Goal: Information Seeking & Learning: Learn about a topic

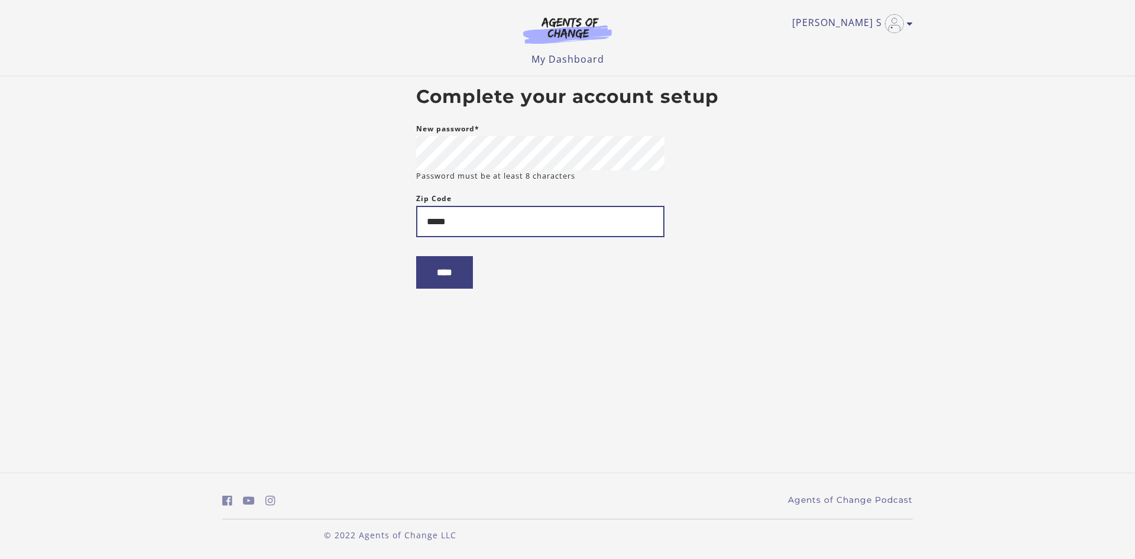
type input "*****"
click at [416, 256] on input "****" at bounding box center [444, 272] width 57 height 33
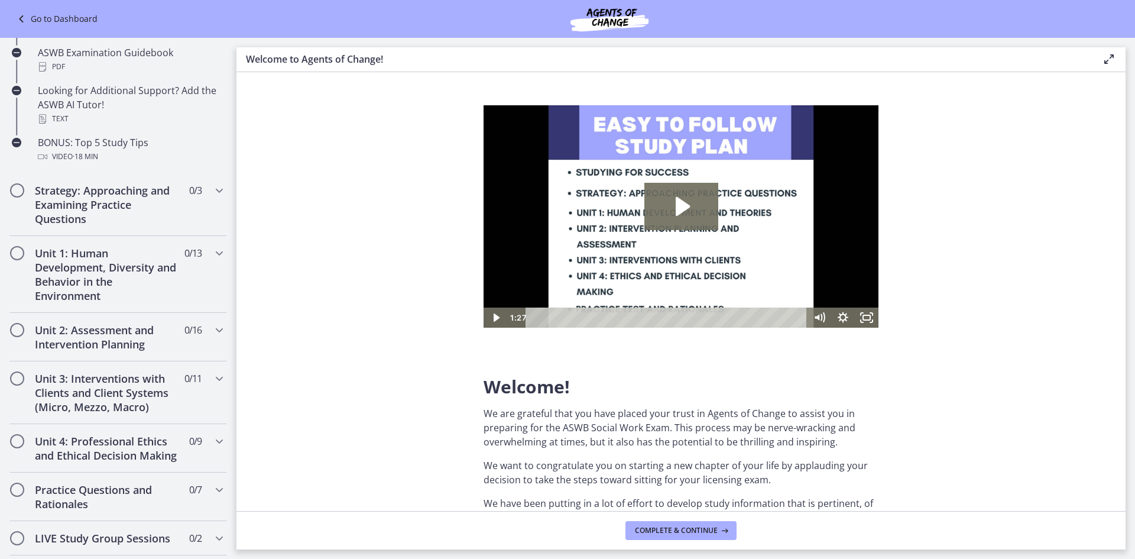
scroll to position [882, 0]
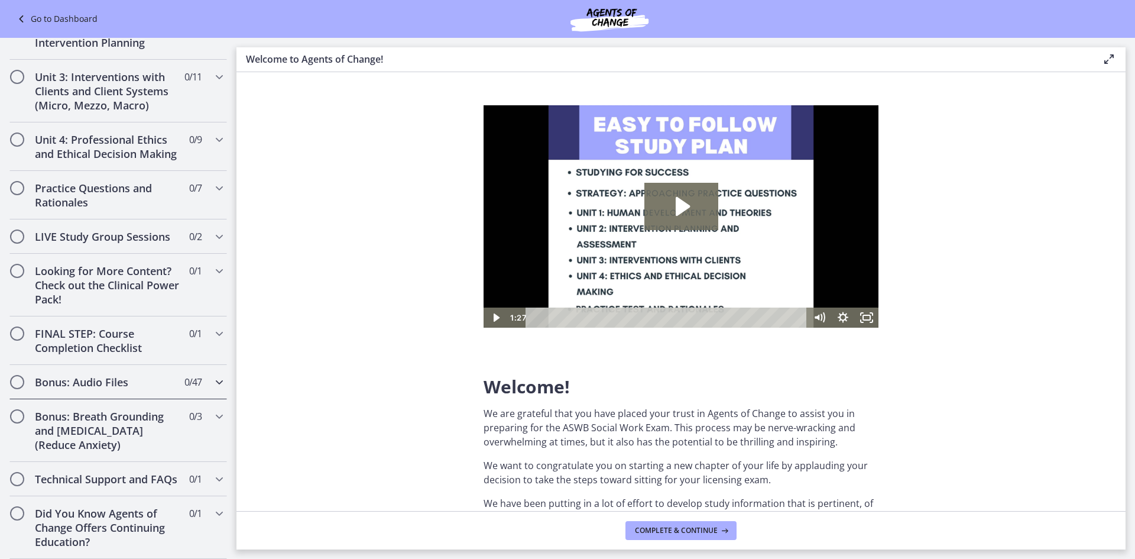
click at [216, 375] on icon "Chapters" at bounding box center [219, 382] width 14 height 14
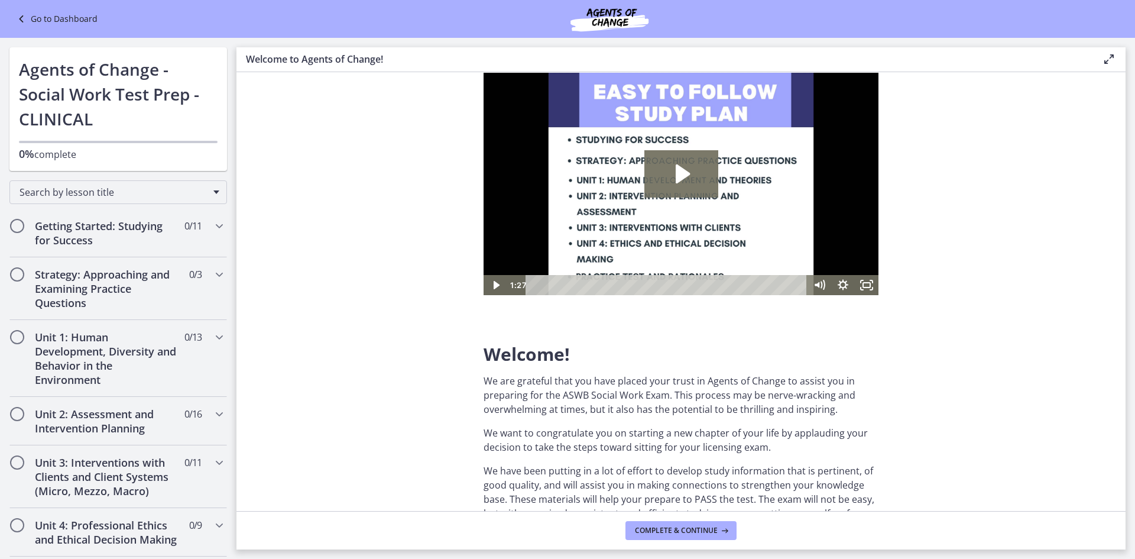
scroll to position [133, 0]
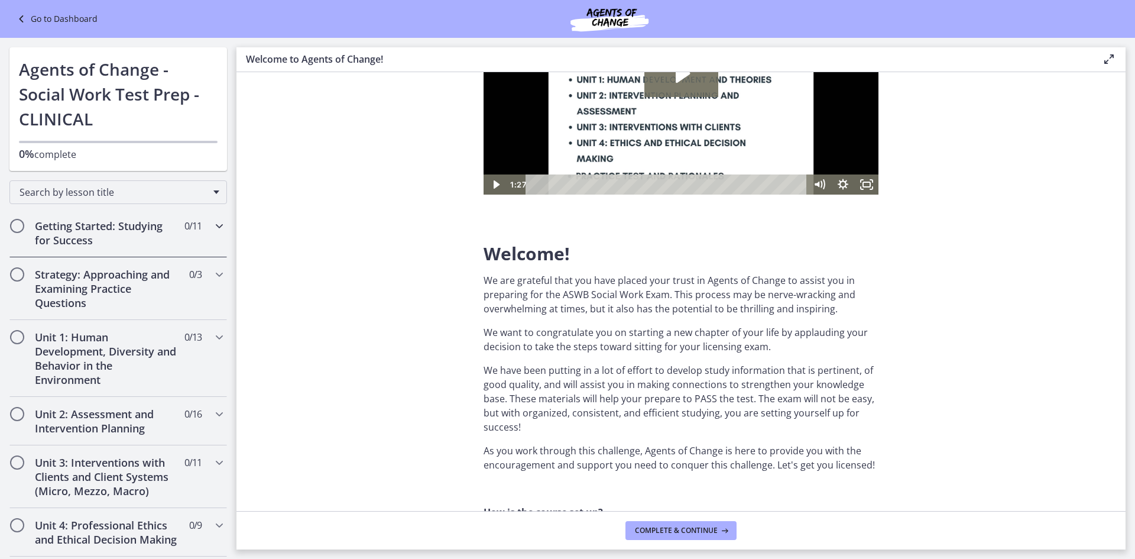
click at [156, 235] on h2 "Getting Started: Studying for Success" at bounding box center [107, 233] width 144 height 28
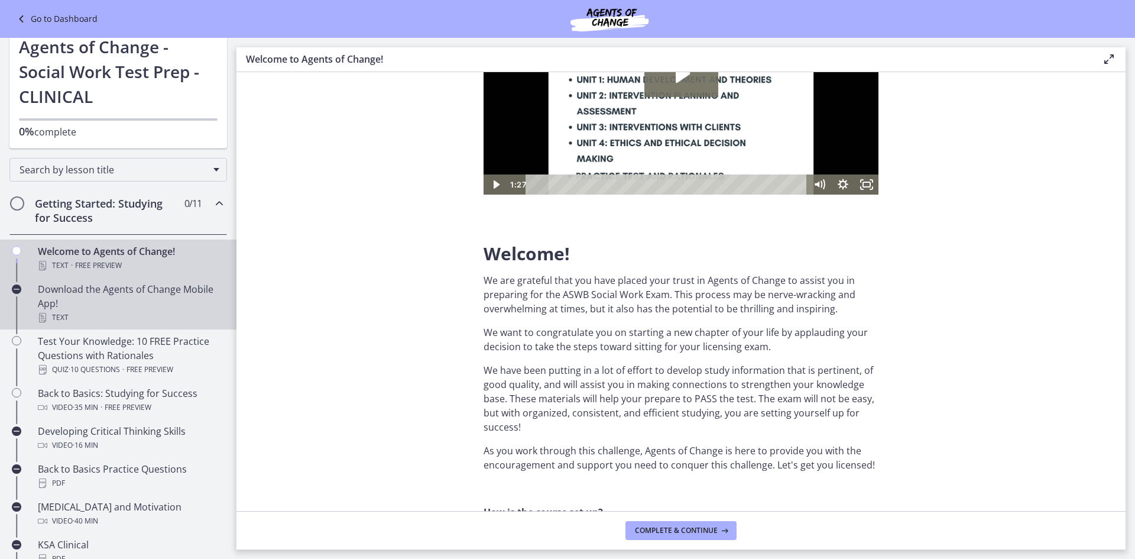
scroll to position [47, 0]
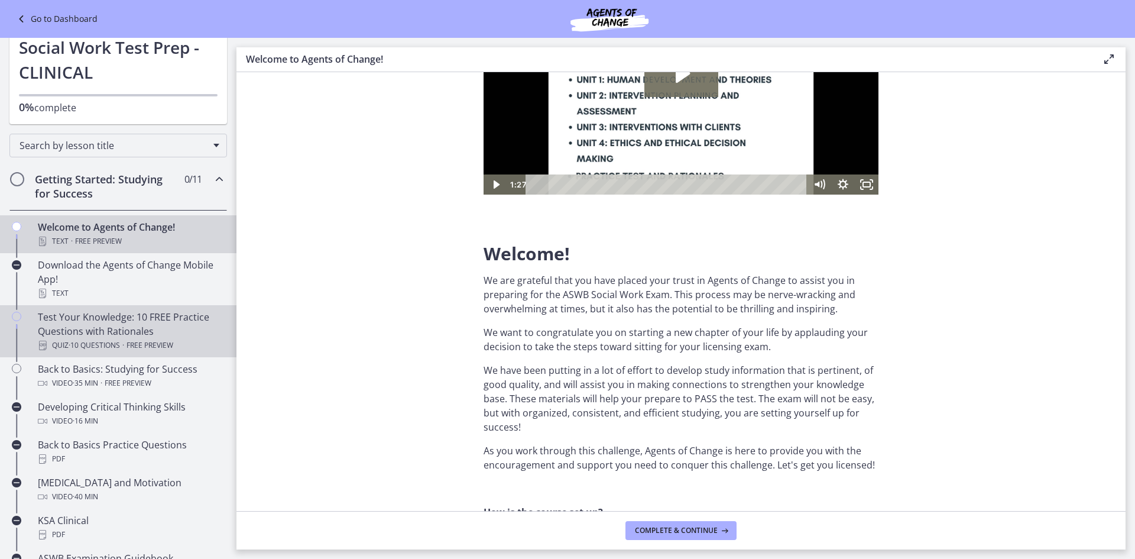
click at [164, 320] on div "Test Your Knowledge: 10 FREE Practice Questions with Rationales Quiz · 10 Quest…" at bounding box center [130, 331] width 184 height 43
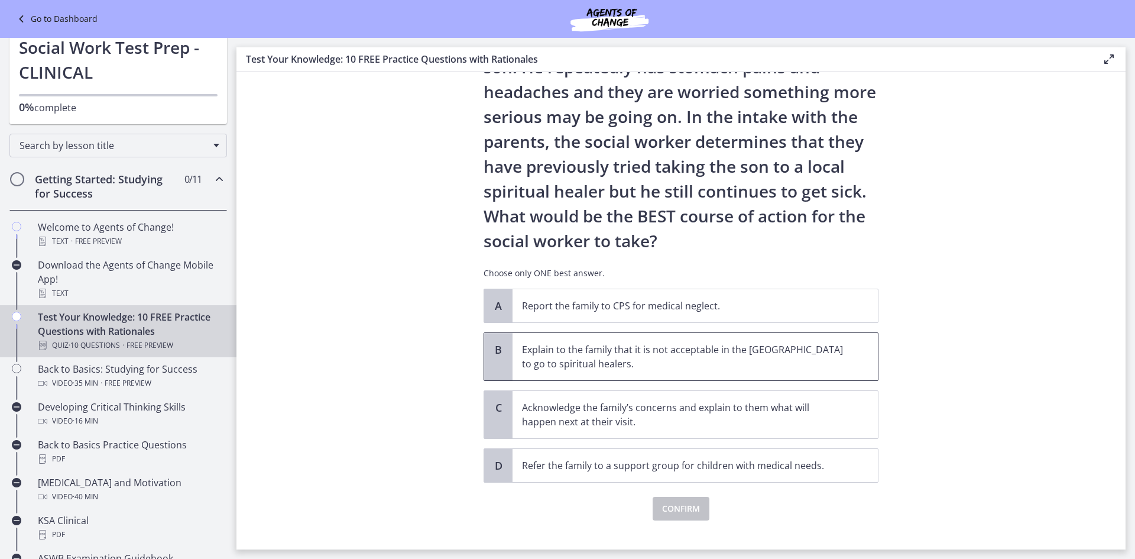
scroll to position [148, 0]
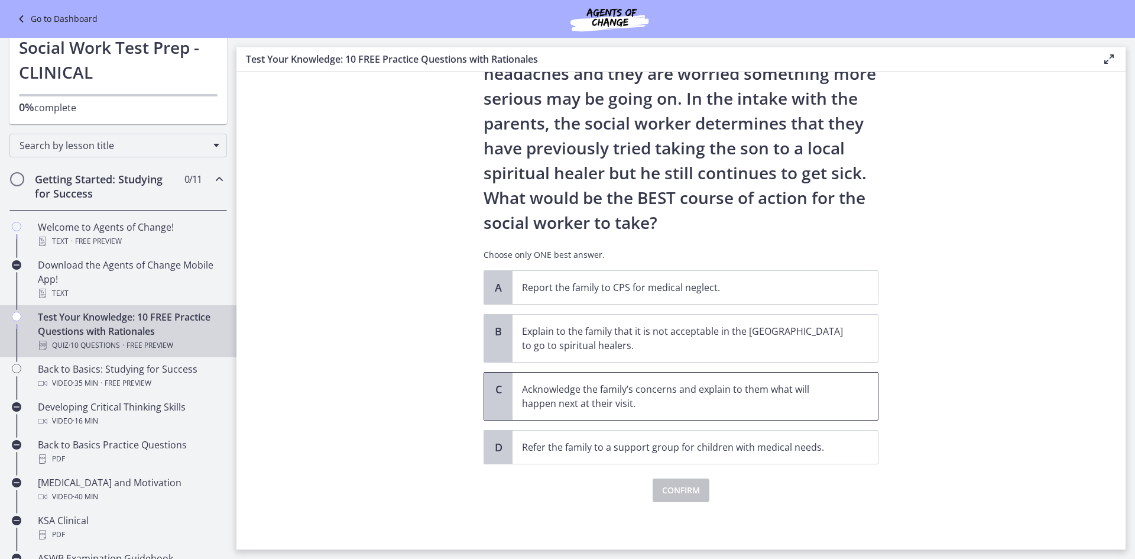
click at [539, 396] on p "Acknowledge the family’s concerns and explain to them what will happen next at …" at bounding box center [683, 396] width 323 height 28
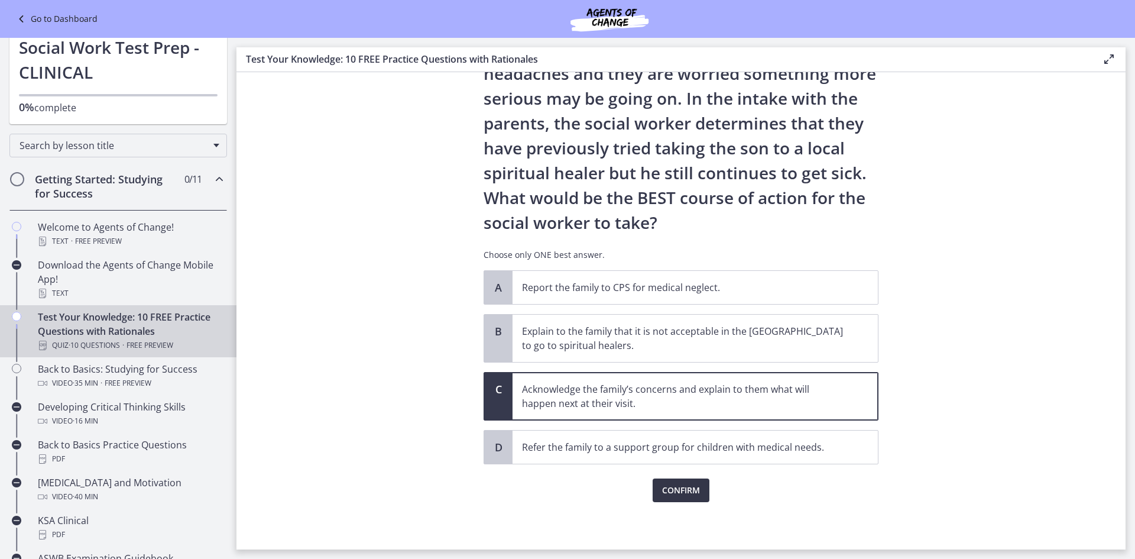
click at [684, 494] on span "Confirm" at bounding box center [681, 490] width 38 height 14
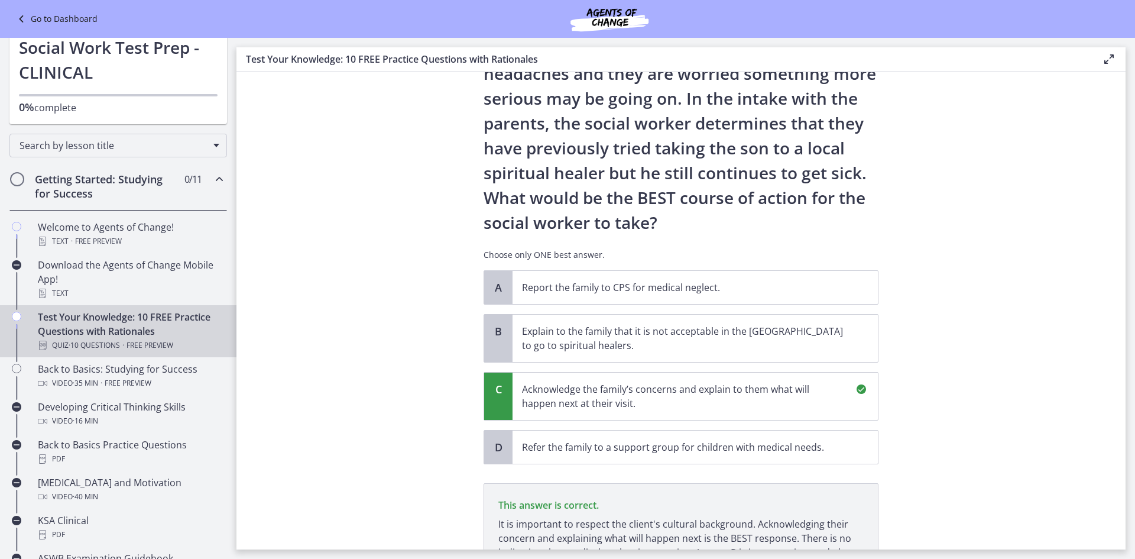
scroll to position [287, 0]
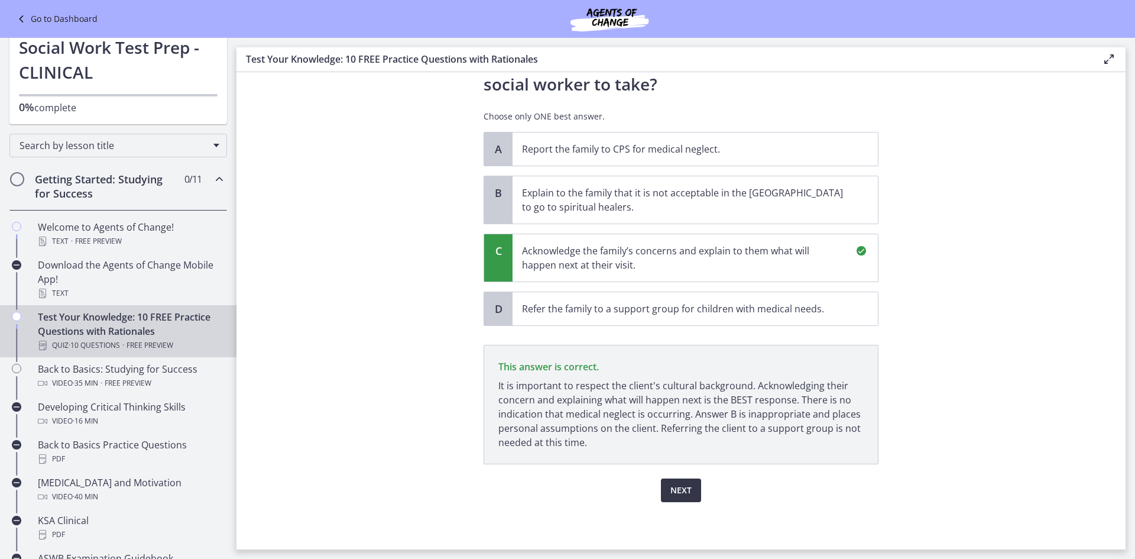
click at [682, 488] on span "Next" at bounding box center [681, 490] width 21 height 14
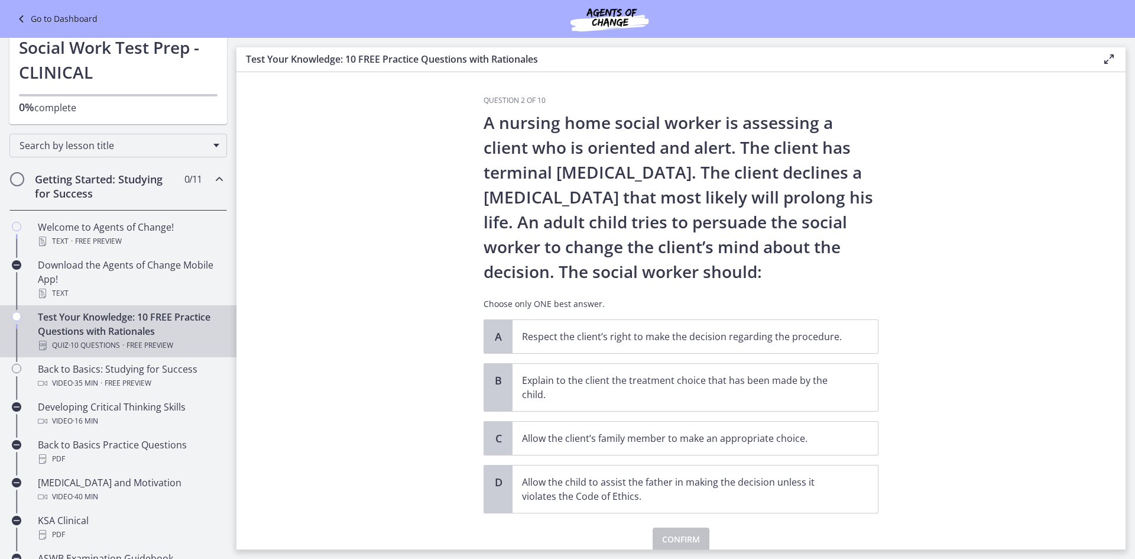
scroll to position [11, 0]
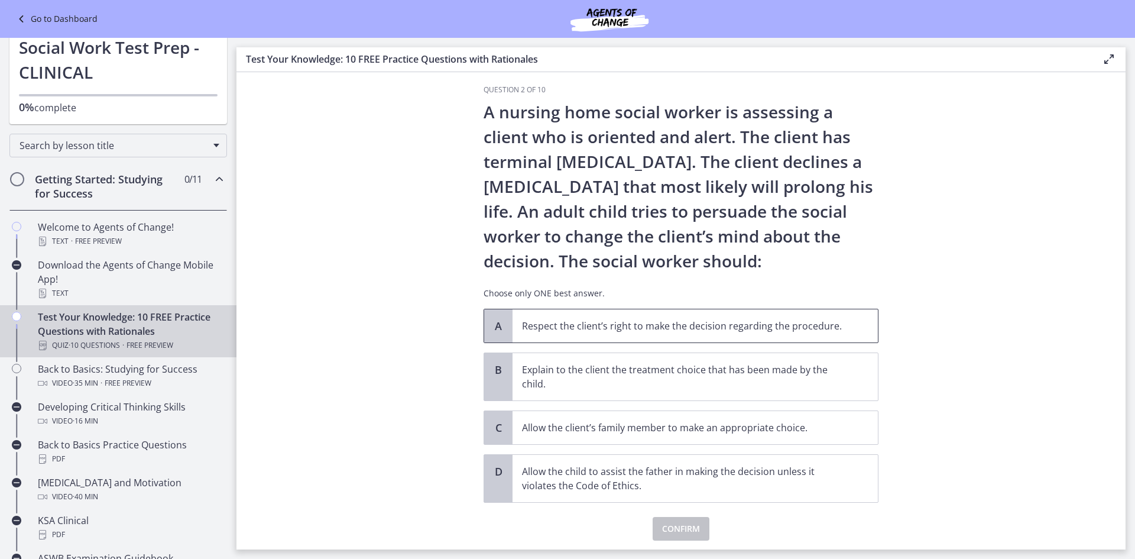
click at [542, 326] on p "Respect the client’s right to make the decision regarding the procedure." at bounding box center [683, 326] width 323 height 14
click at [668, 530] on span "Confirm" at bounding box center [681, 529] width 38 height 14
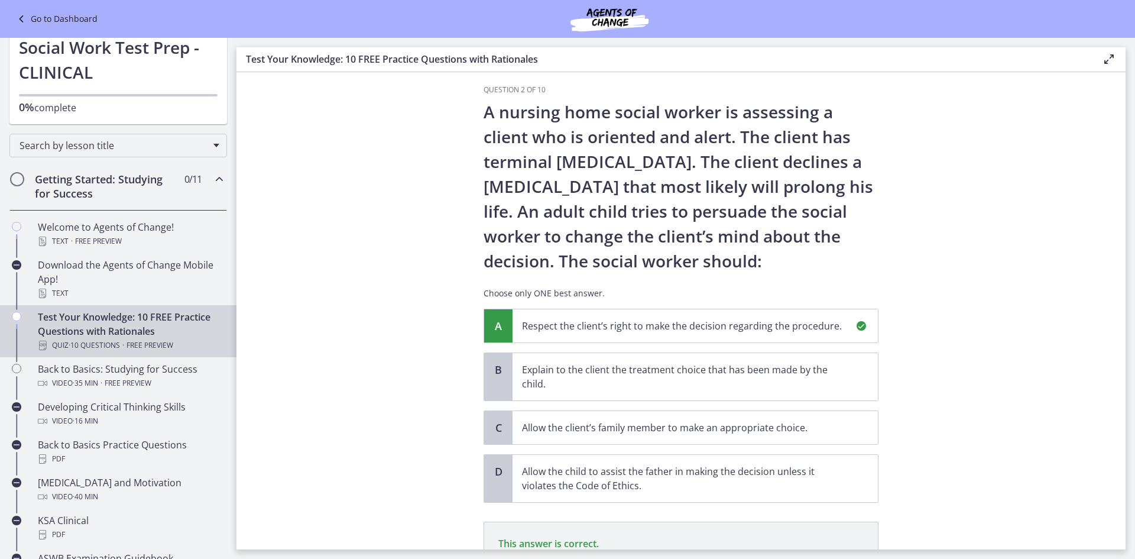
scroll to position [173, 0]
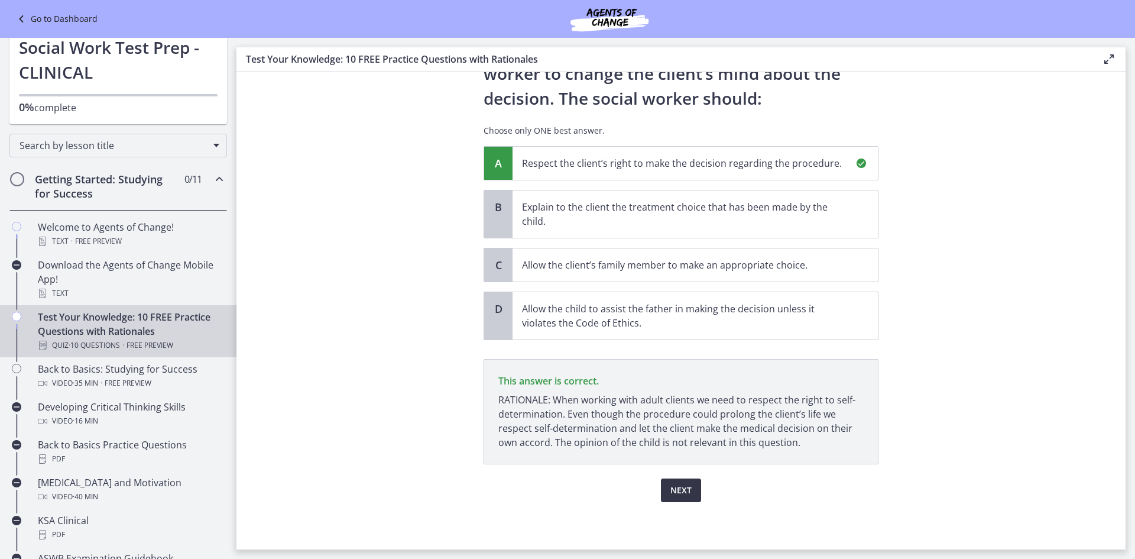
click at [671, 487] on span "Next" at bounding box center [681, 490] width 21 height 14
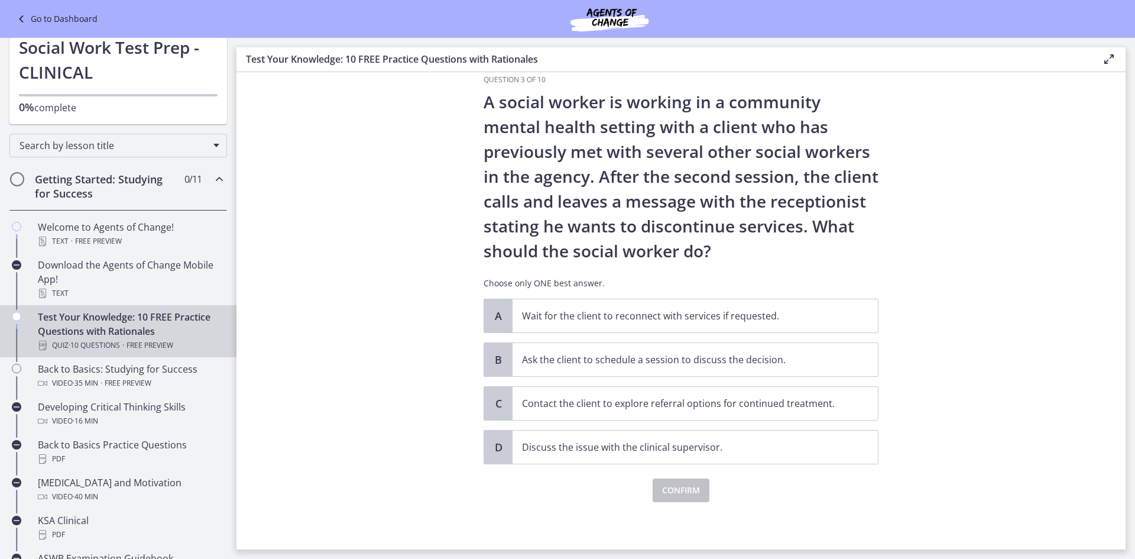
scroll to position [0, 0]
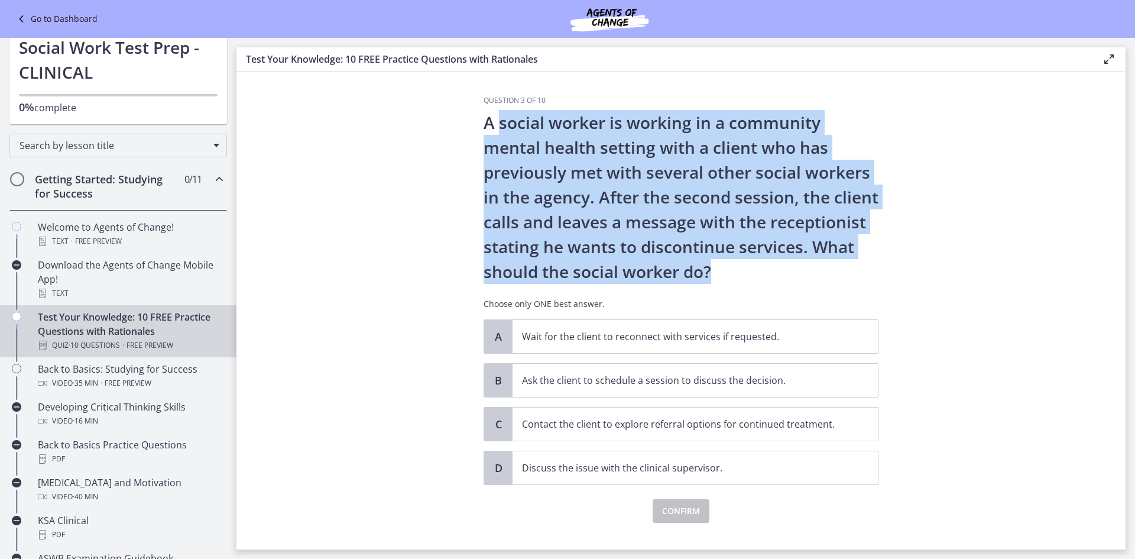
drag, startPoint x: 707, startPoint y: 272, endPoint x: 494, endPoint y: 119, distance: 262.2
click at [494, 120] on p "A social worker is working in a community mental health setting with a client w…" at bounding box center [681, 197] width 395 height 174
click at [494, 119] on p "A social worker is working in a community mental health setting with a client w…" at bounding box center [681, 197] width 395 height 174
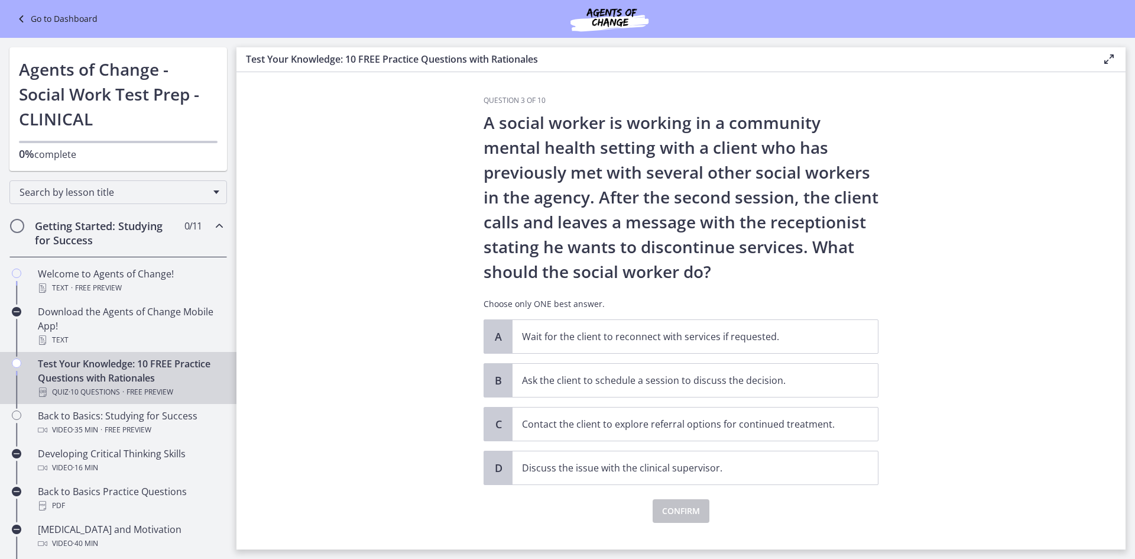
click at [16, 19] on icon at bounding box center [22, 19] width 17 height 14
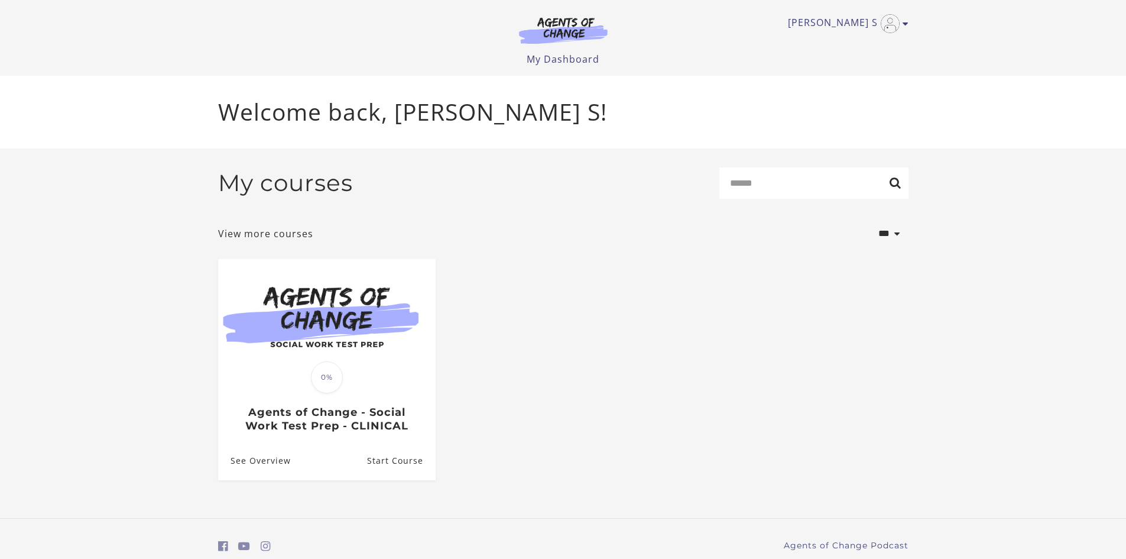
drag, startPoint x: 1133, startPoint y: 180, endPoint x: 1132, endPoint y: 324, distance: 143.7
click at [1126, 324] on html "Skip to main content Julissa S My Account Support Sign Out Toggle menu Menu My …" at bounding box center [563, 279] width 1126 height 559
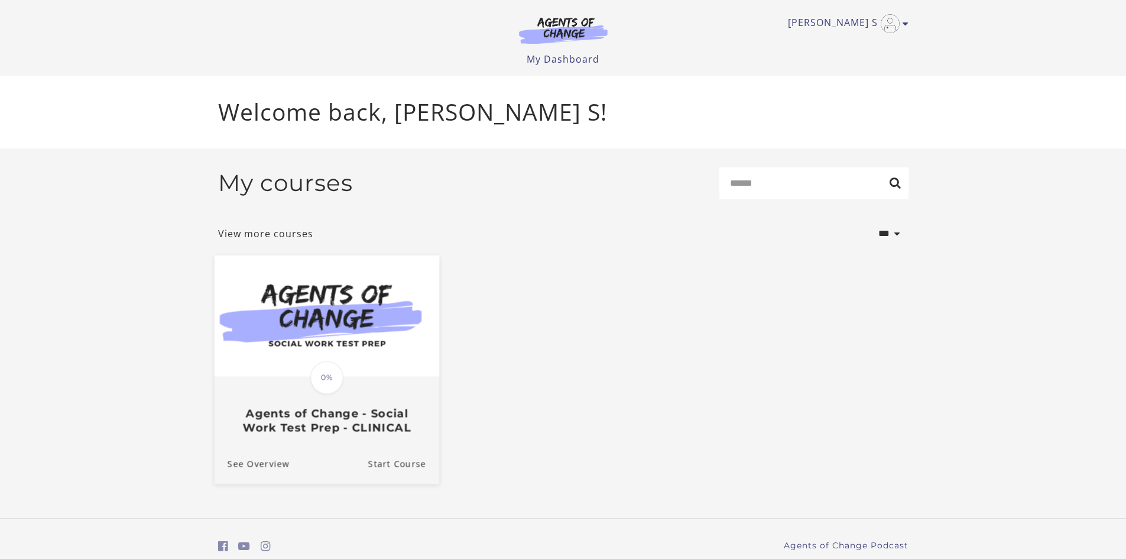
click at [339, 381] on span "0%" at bounding box center [326, 377] width 33 height 33
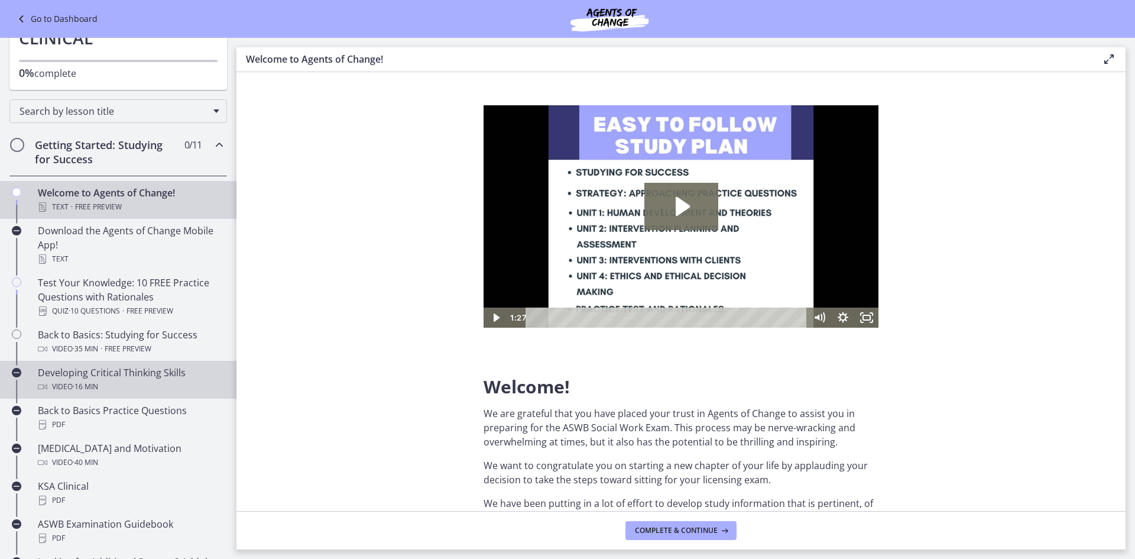
scroll to position [128, 0]
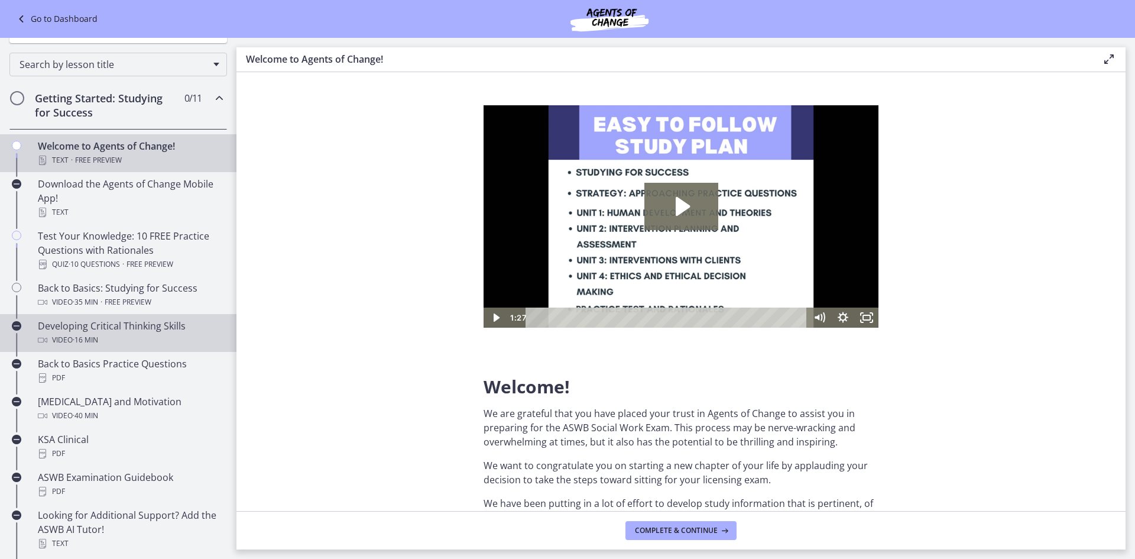
click at [127, 341] on div "Video · 16 min" at bounding box center [130, 340] width 184 height 14
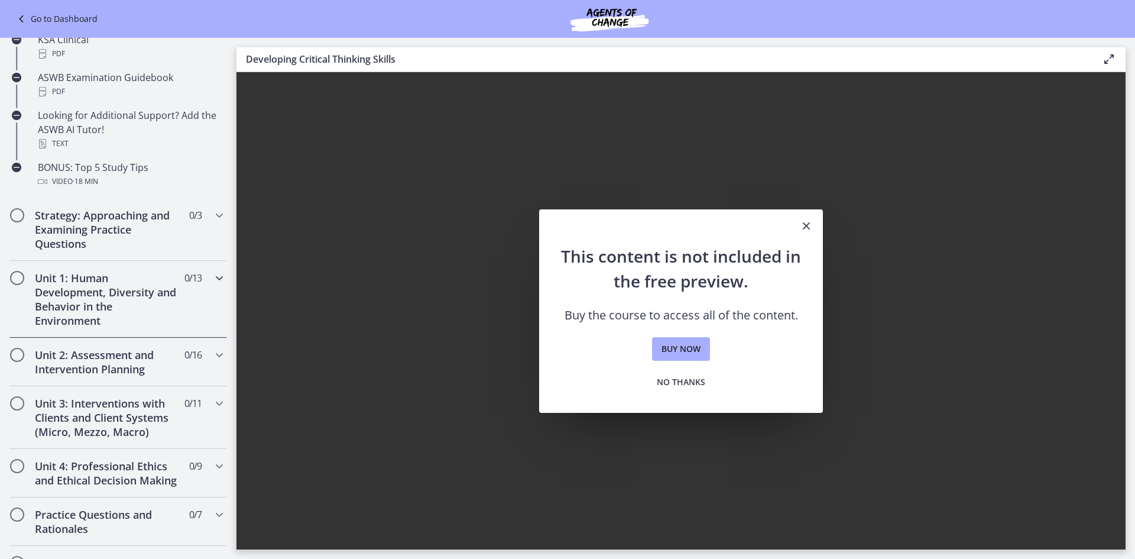
scroll to position [570, 0]
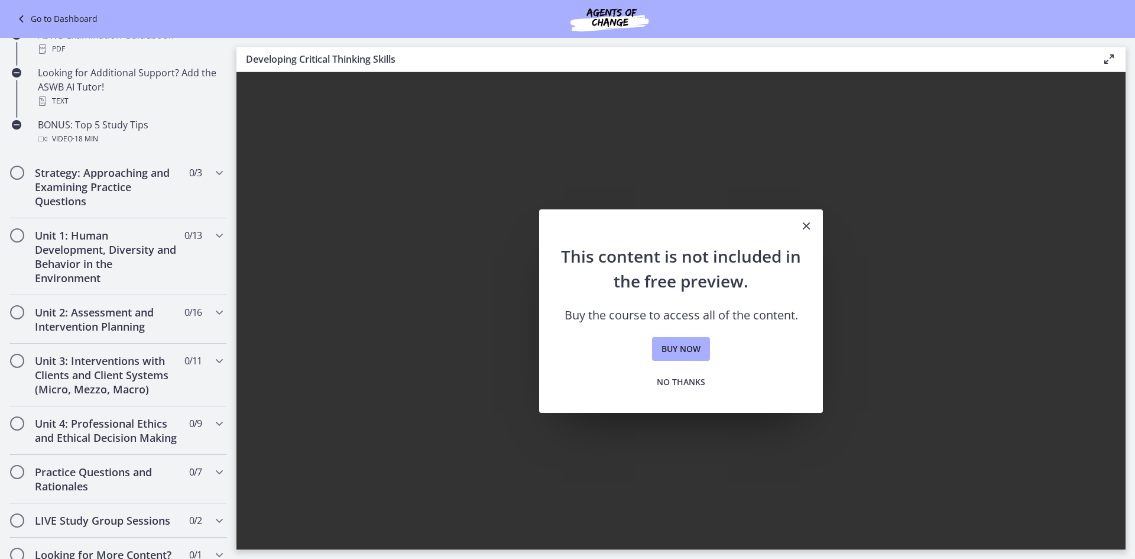
click at [806, 221] on icon "Close" at bounding box center [806, 226] width 14 height 14
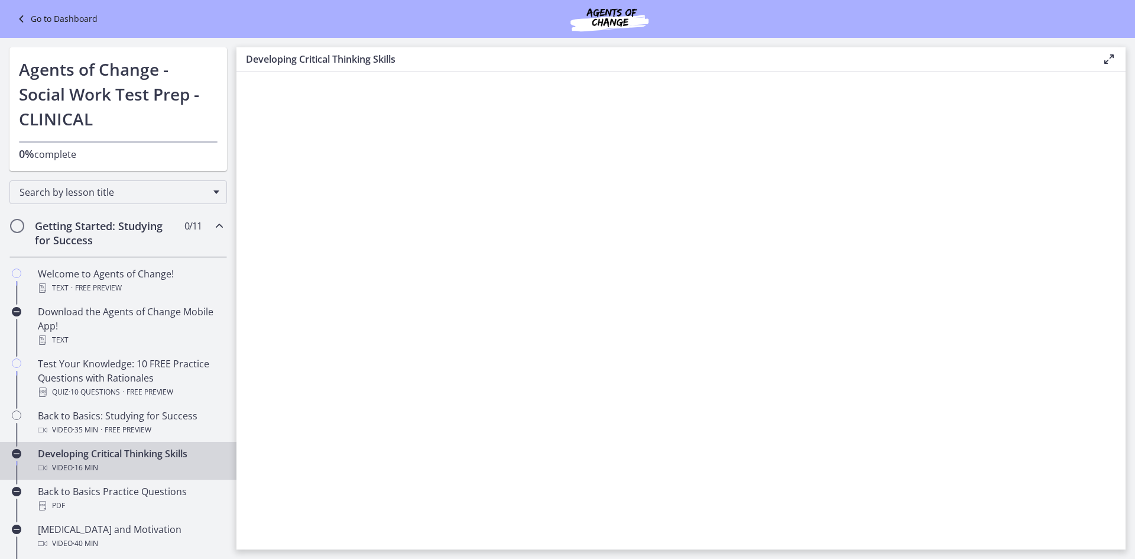
scroll to position [0, 0]
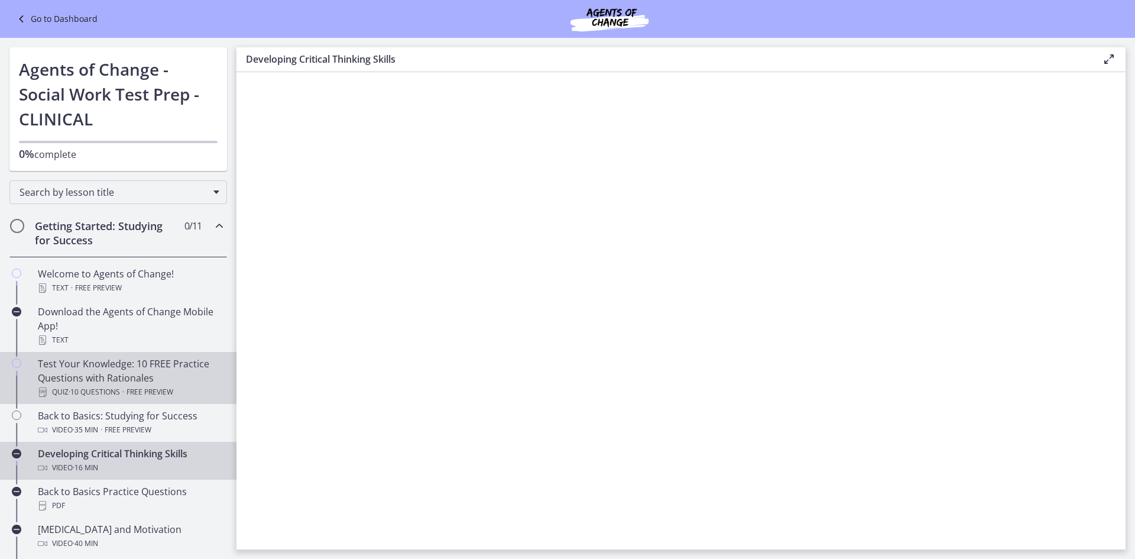
click at [89, 394] on span "· 10 Questions" at bounding box center [94, 392] width 51 height 14
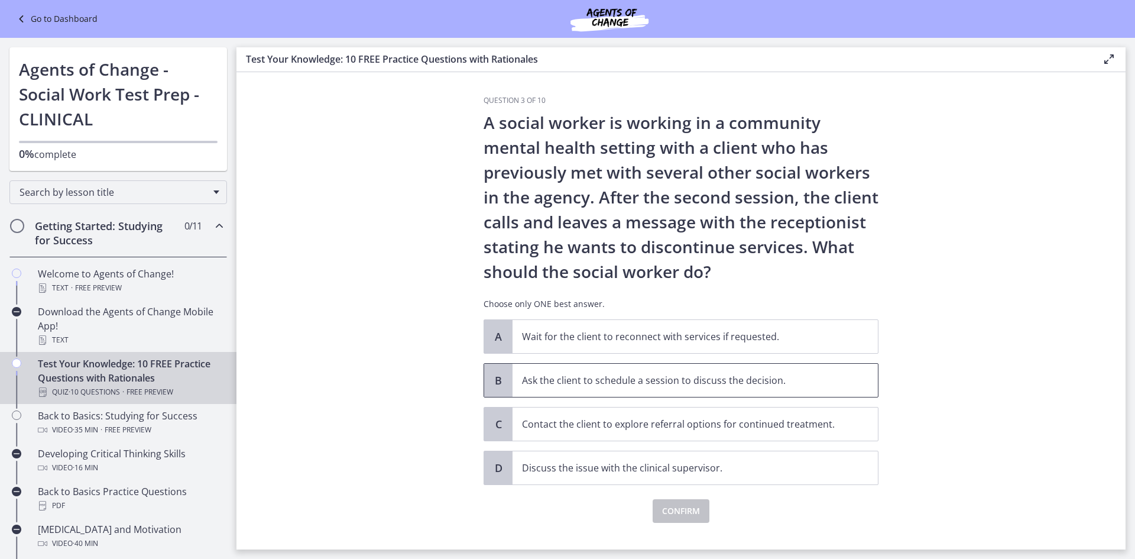
click at [549, 384] on p "Ask the client to schedule a session to discuss the decision." at bounding box center [683, 380] width 323 height 14
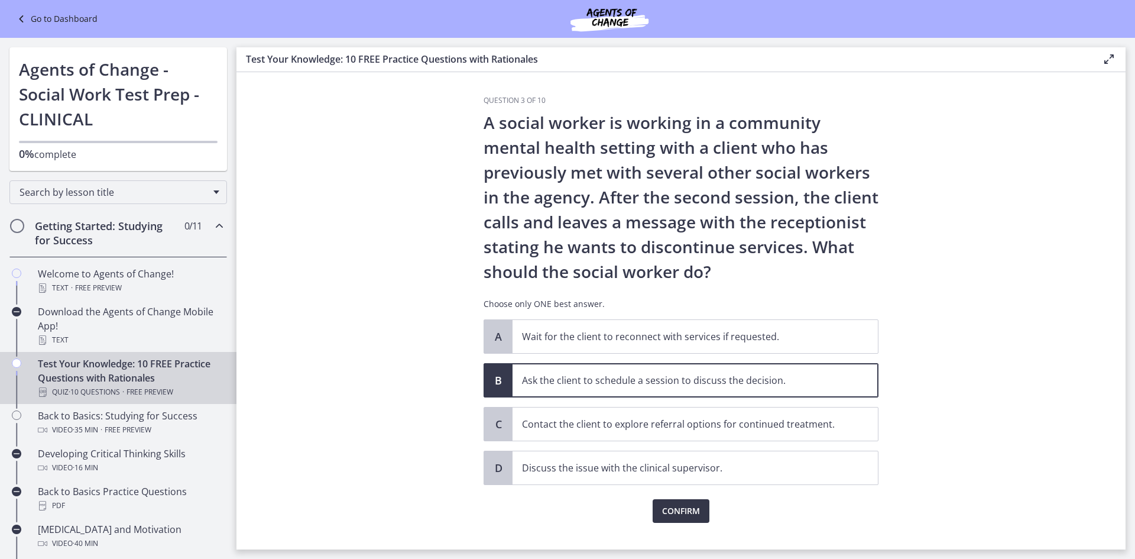
click at [666, 501] on button "Confirm" at bounding box center [681, 511] width 57 height 24
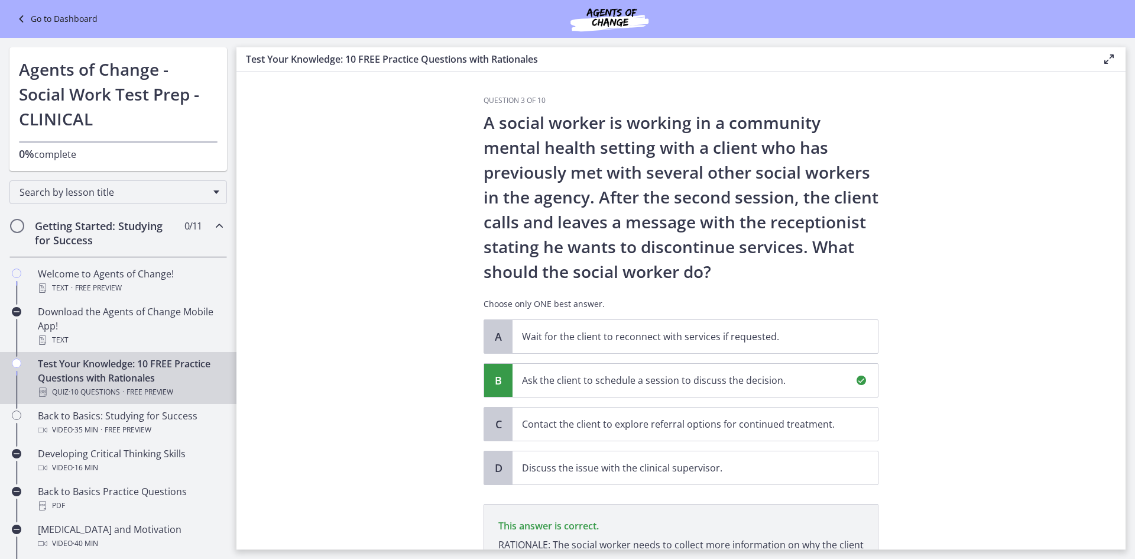
scroll to position [159, 0]
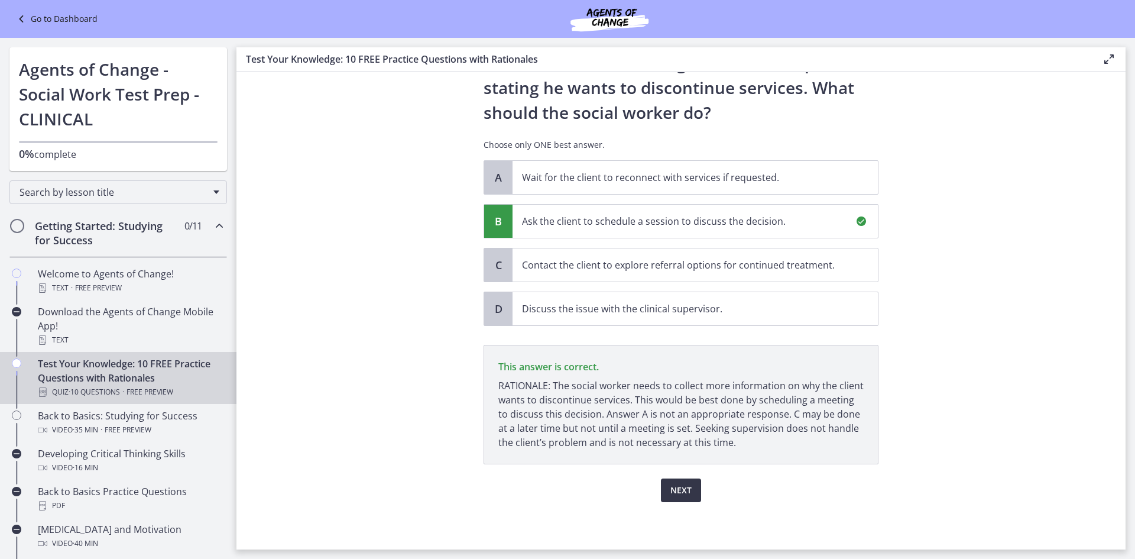
click at [678, 483] on span "Next" at bounding box center [681, 490] width 21 height 14
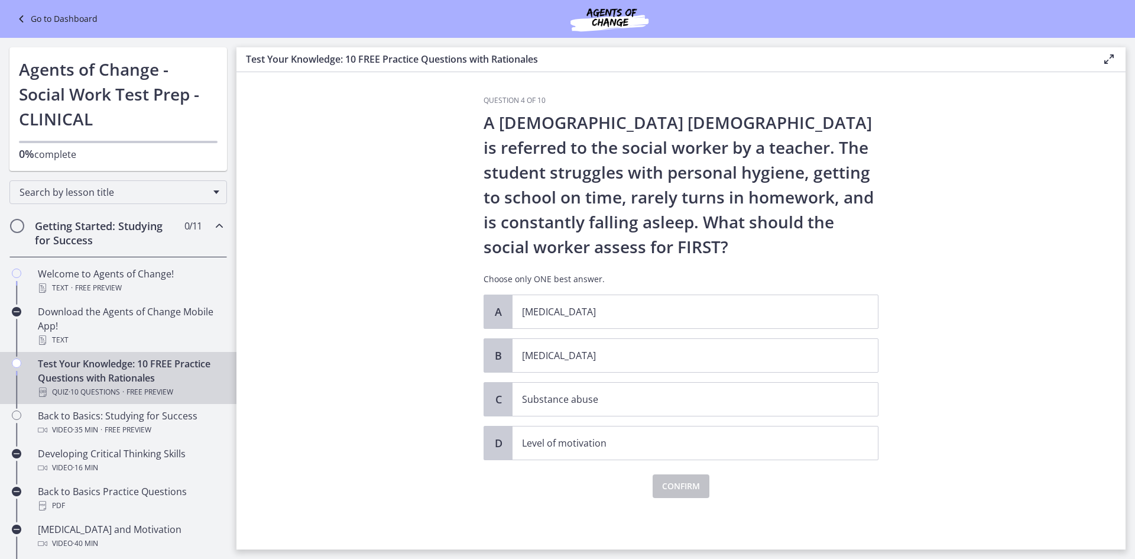
scroll to position [0, 0]
click at [553, 349] on p "Child neglect" at bounding box center [683, 355] width 323 height 14
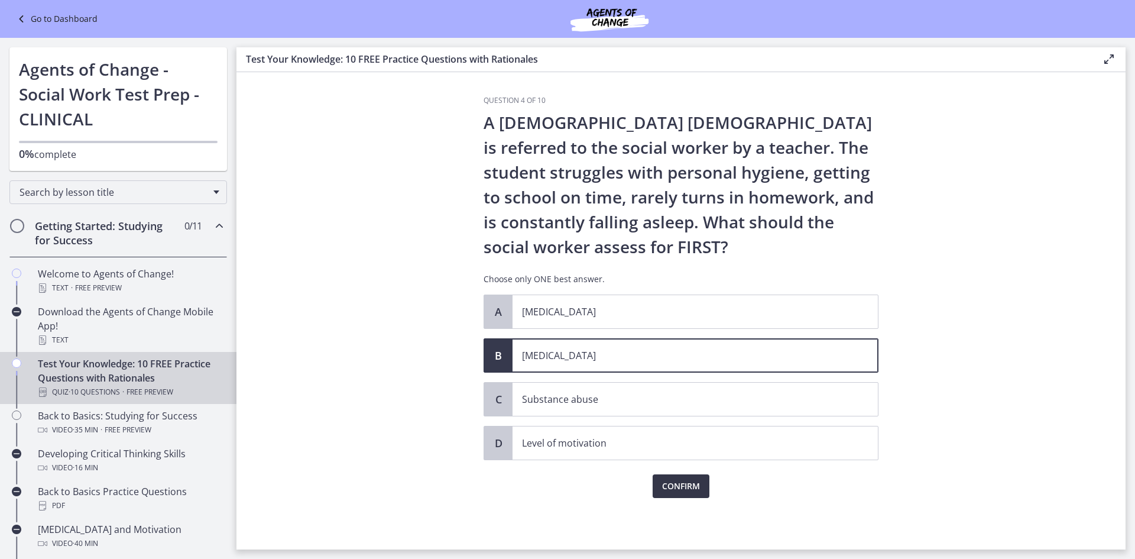
click at [686, 488] on span "Confirm" at bounding box center [681, 486] width 38 height 14
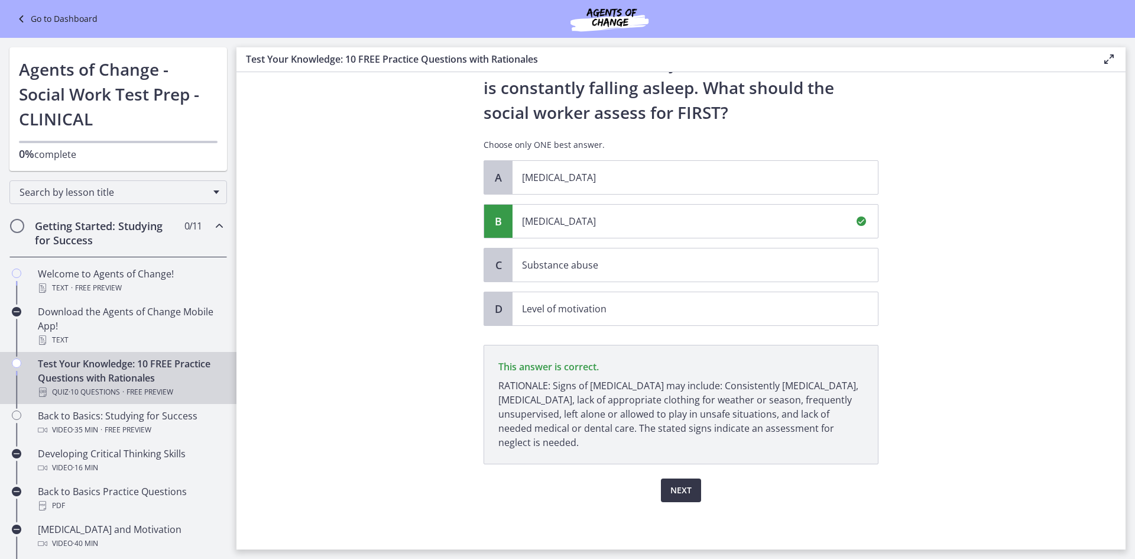
scroll to position [134, 0]
click at [681, 489] on span "Next" at bounding box center [681, 490] width 21 height 14
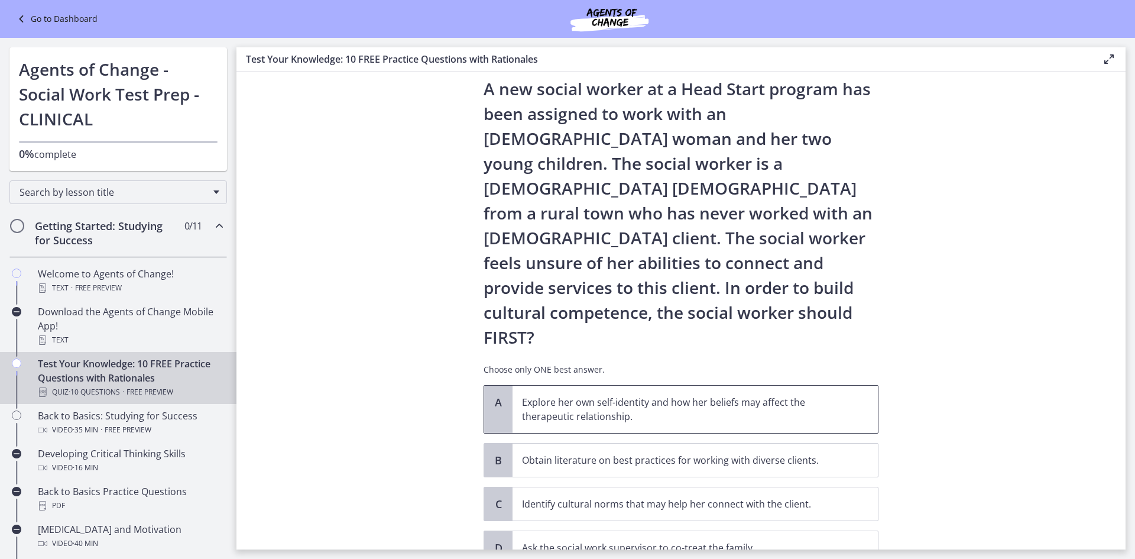
scroll to position [56, 0]
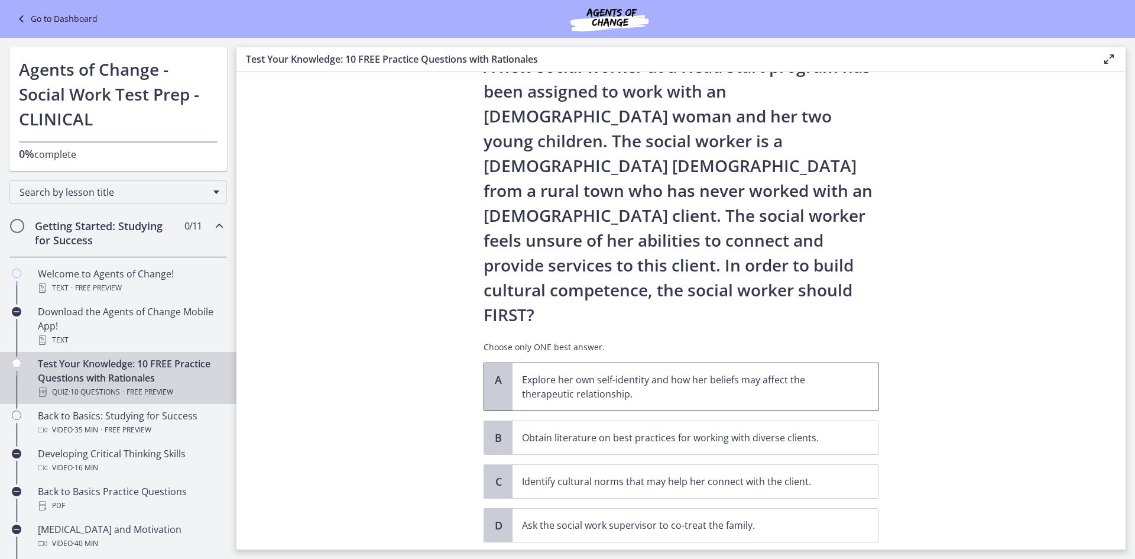
click at [632, 373] on p "Explore her own self-identity and how her beliefs may affect the therapeutic re…" at bounding box center [683, 387] width 323 height 28
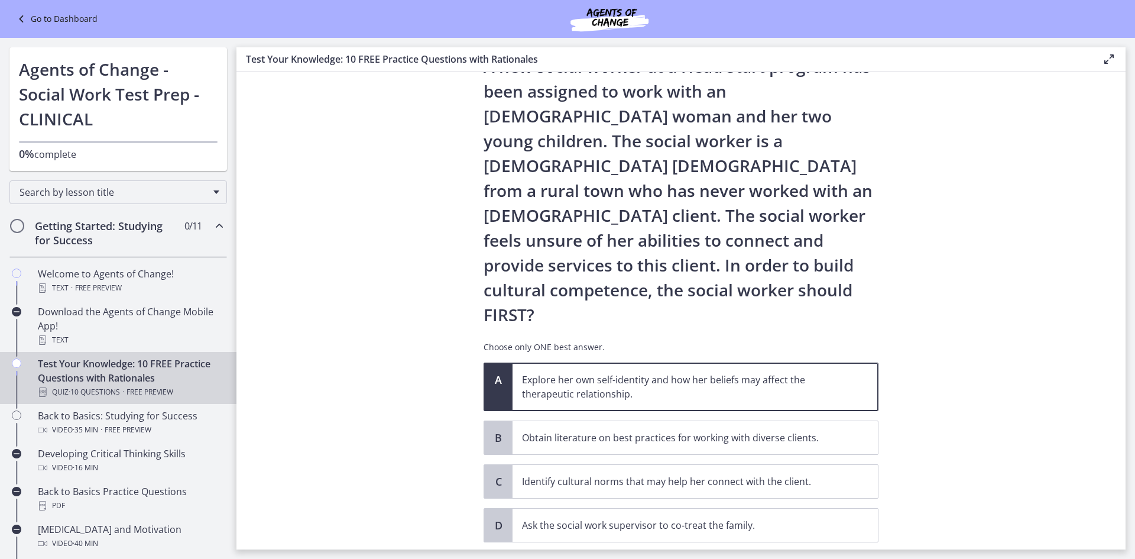
click at [662, 558] on span "Confirm" at bounding box center [681, 568] width 38 height 14
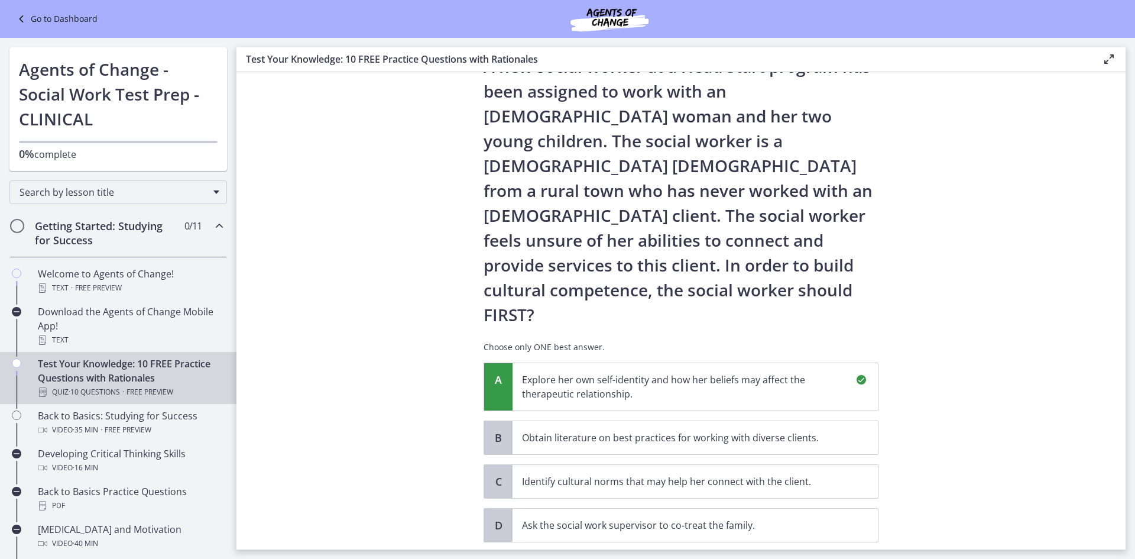
scroll to position [223, 0]
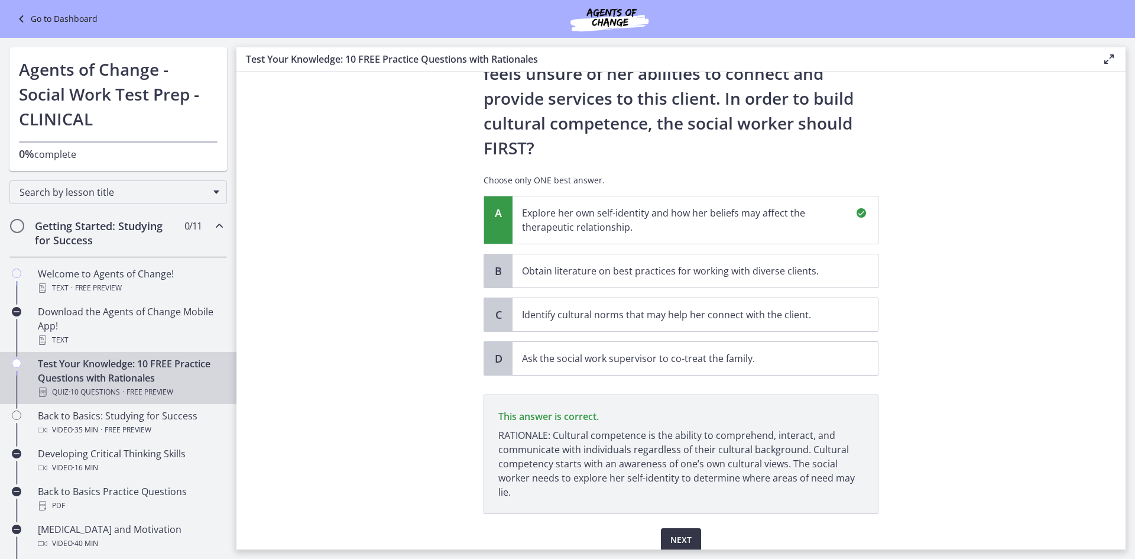
click at [676, 533] on span "Next" at bounding box center [681, 540] width 21 height 14
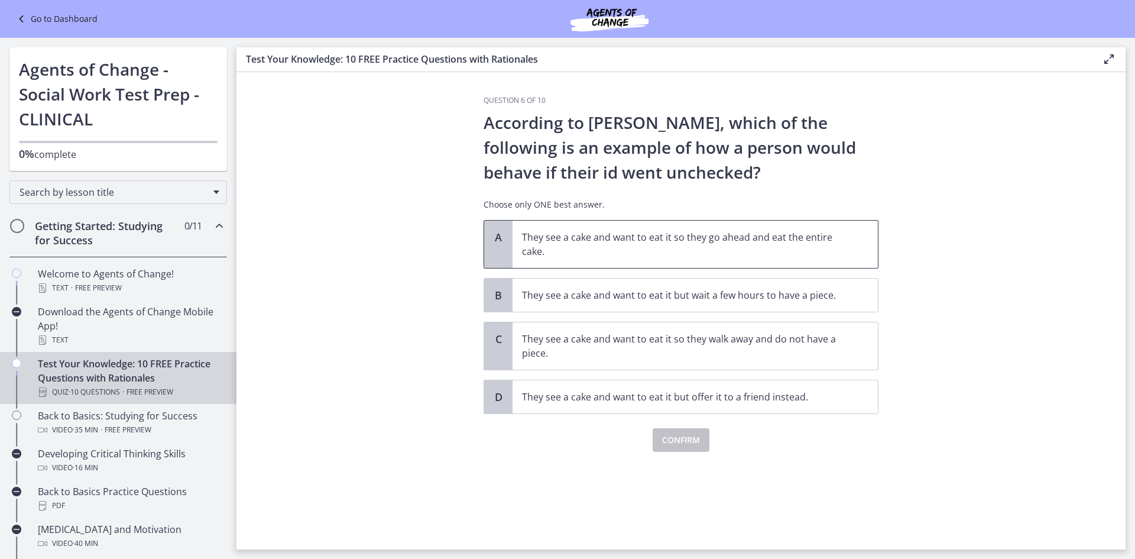
click at [608, 251] on p "They see a cake and want to eat it so they go ahead and eat the entire cake." at bounding box center [683, 244] width 323 height 28
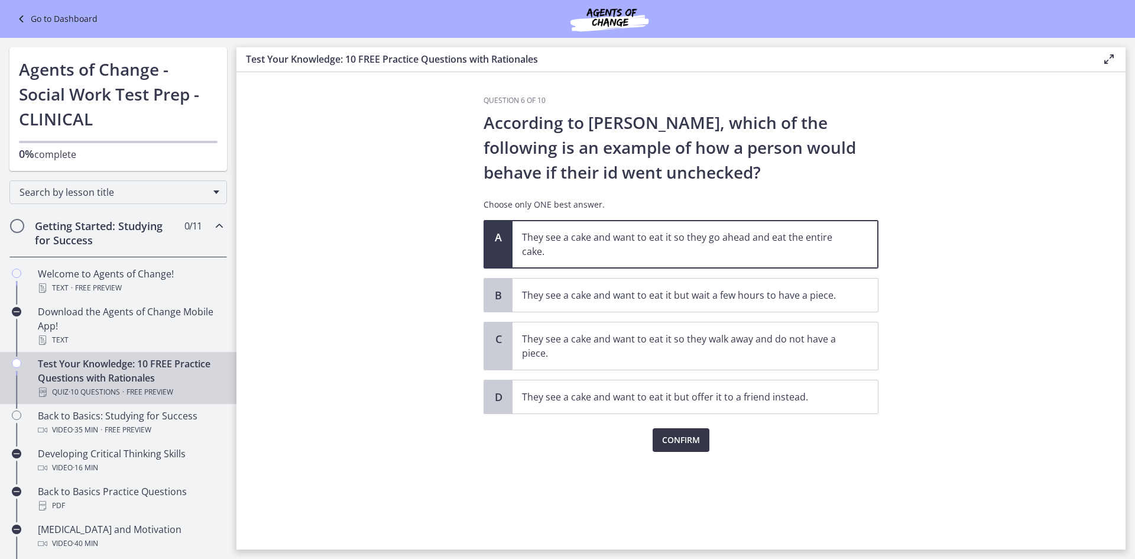
click at [671, 431] on button "Confirm" at bounding box center [681, 440] width 57 height 24
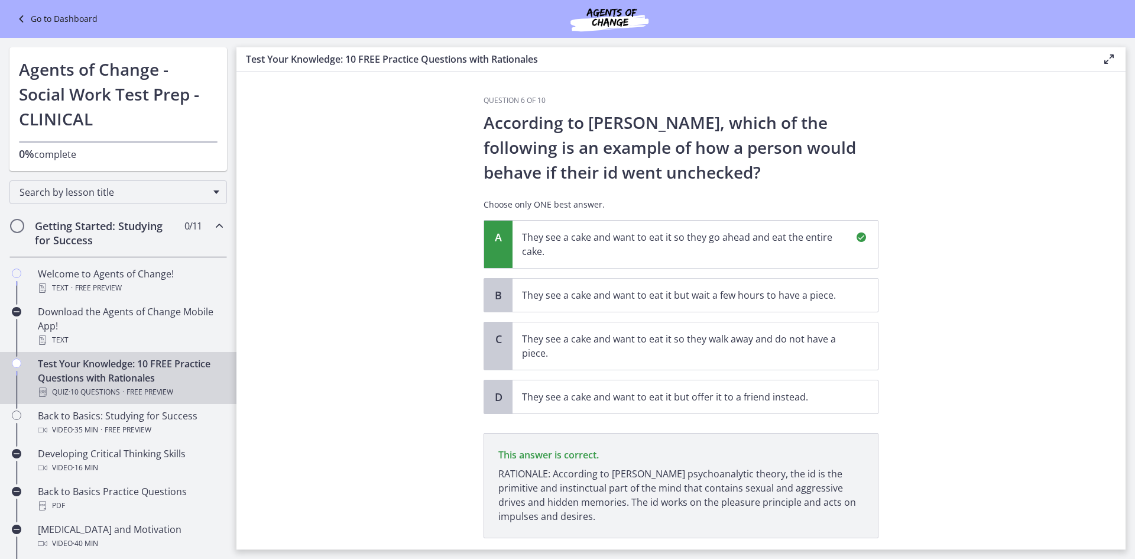
scroll to position [74, 0]
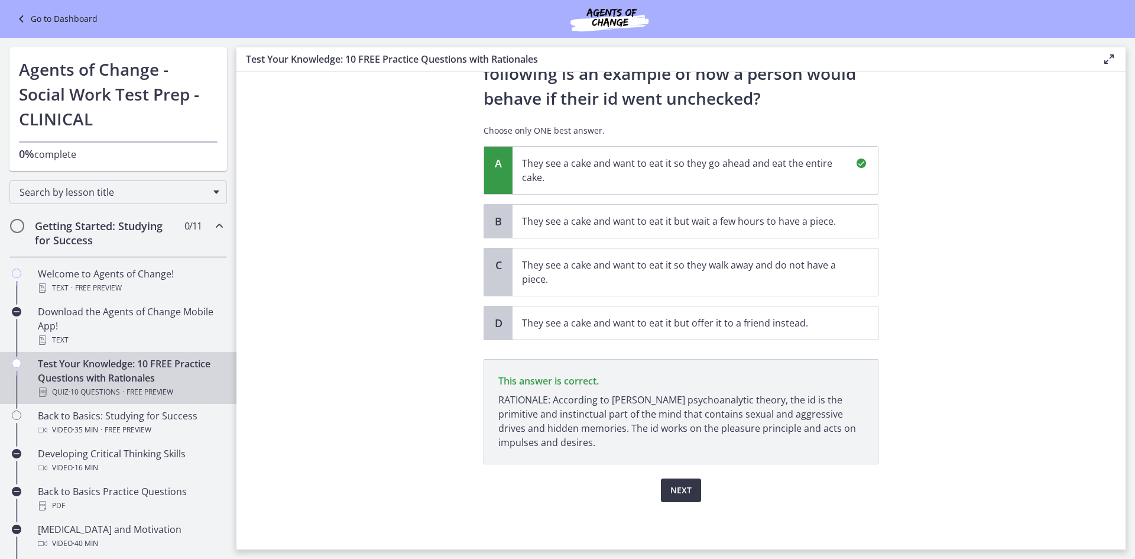
drag, startPoint x: 681, startPoint y: 484, endPoint x: 875, endPoint y: 428, distance: 202.1
click at [875, 428] on div "Question 6 of 10 According to Freud, which of the following is an example of ho…" at bounding box center [681, 249] width 414 height 454
click at [675, 488] on span "Next" at bounding box center [681, 490] width 21 height 14
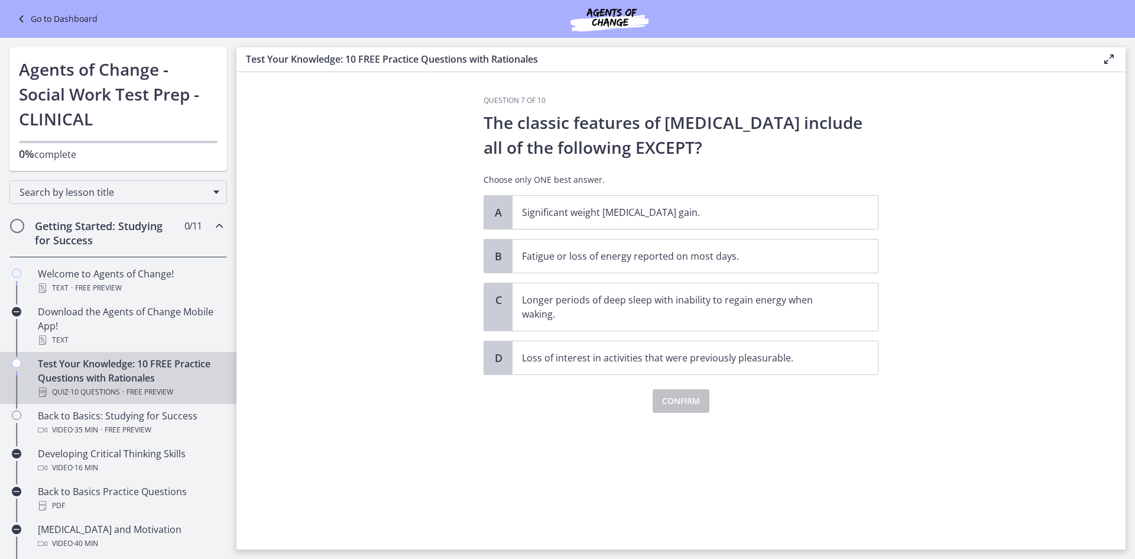
scroll to position [0, 0]
click at [658, 309] on p "Longer periods of deep sleep with inability to regain energy when waking." at bounding box center [683, 307] width 323 height 28
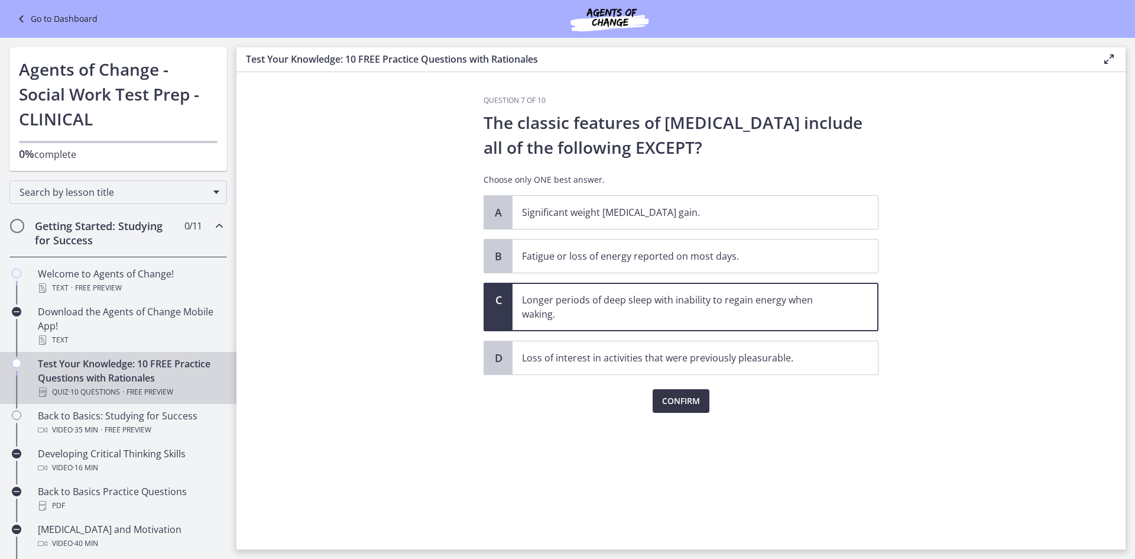
click at [689, 401] on span "Confirm" at bounding box center [681, 401] width 38 height 14
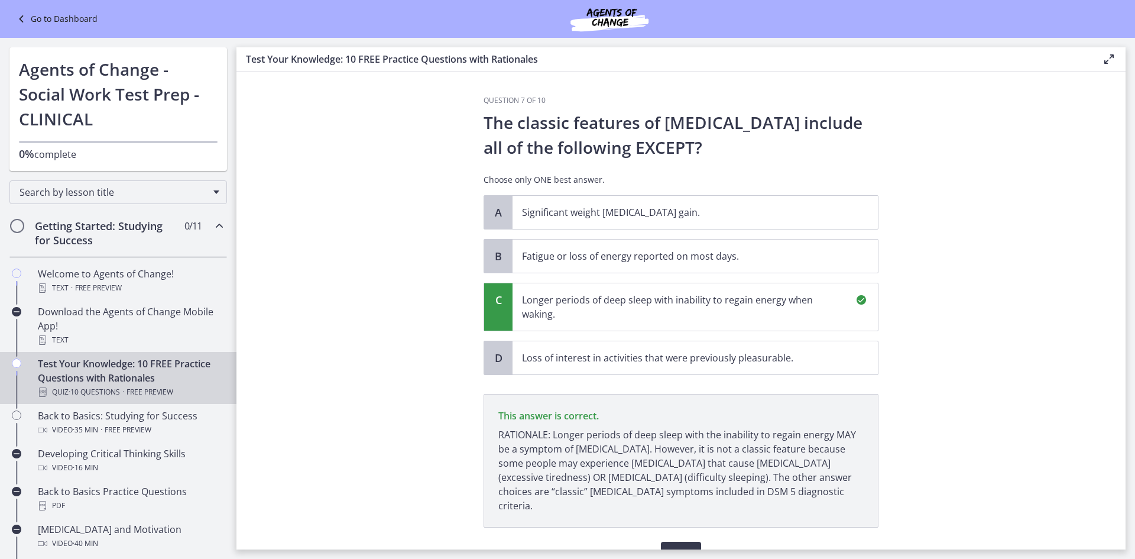
scroll to position [49, 0]
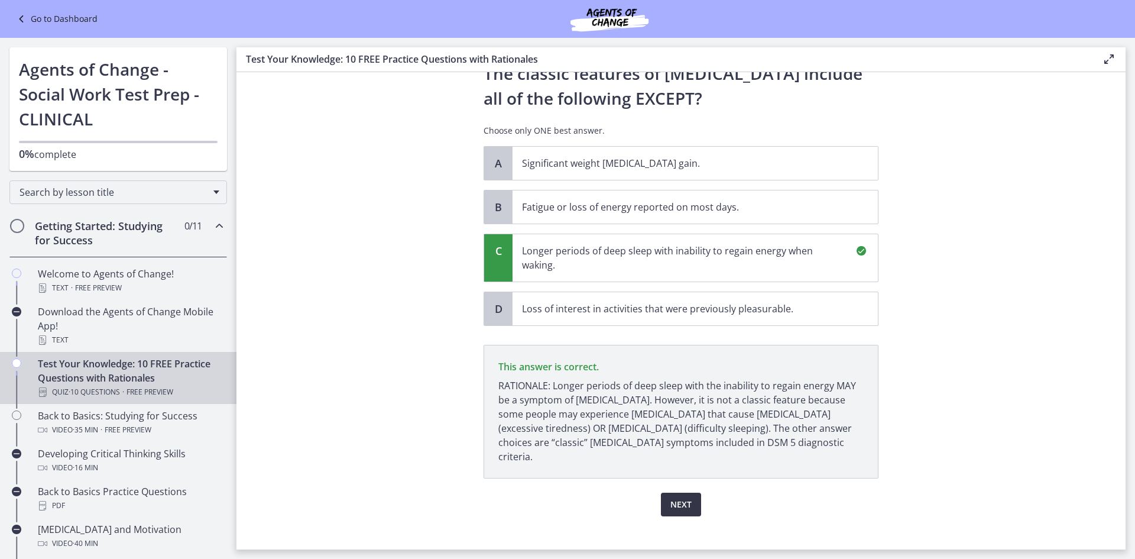
click at [685, 497] on span "Next" at bounding box center [681, 504] width 21 height 14
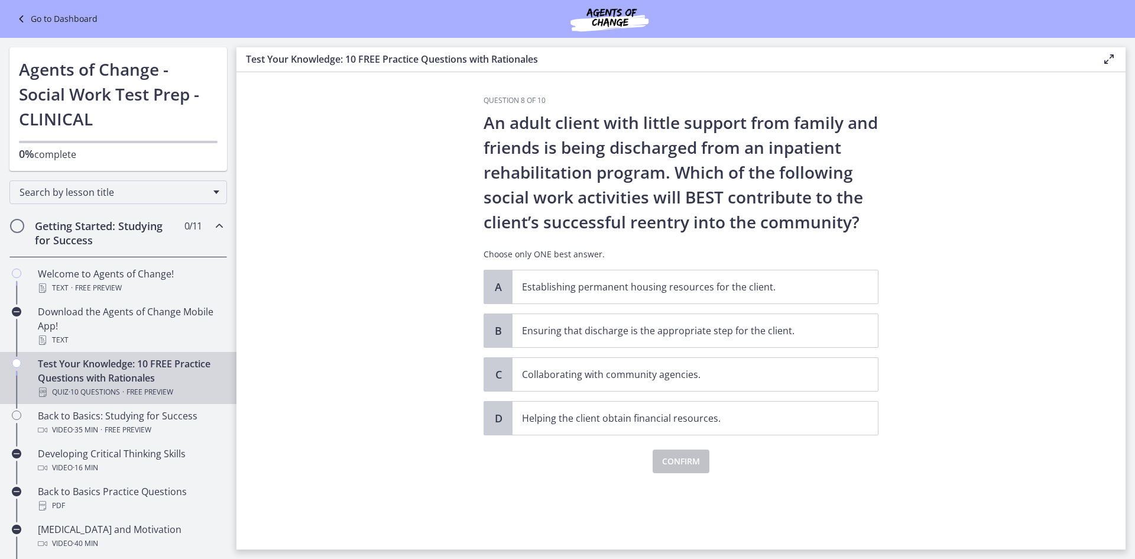
scroll to position [0, 0]
click at [619, 303] on span "Establishing permanent housing resources for the client." at bounding box center [695, 286] width 365 height 33
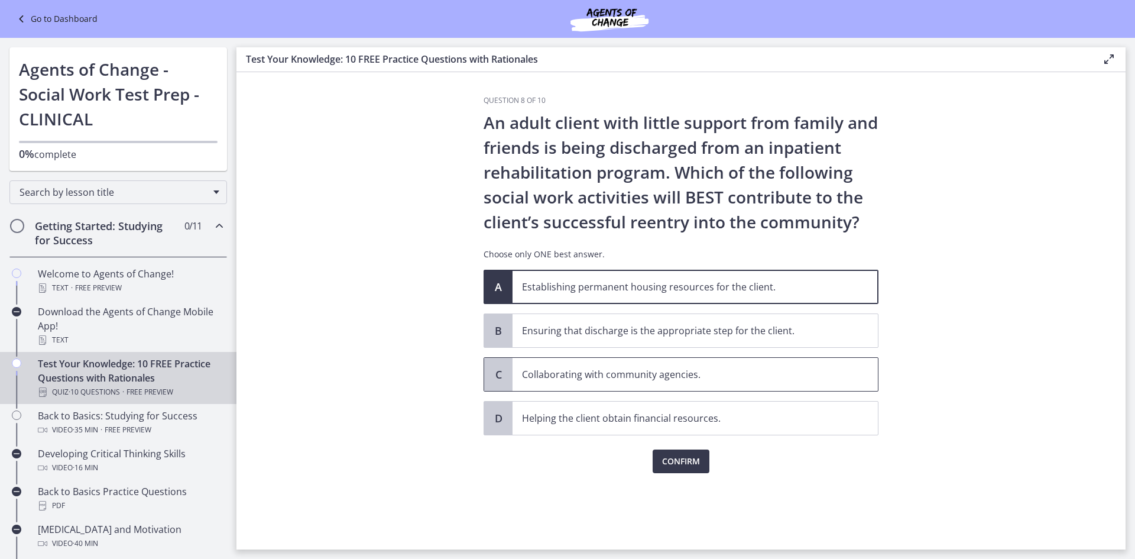
click at [653, 377] on p "Collaborating with community agencies." at bounding box center [683, 374] width 323 height 14
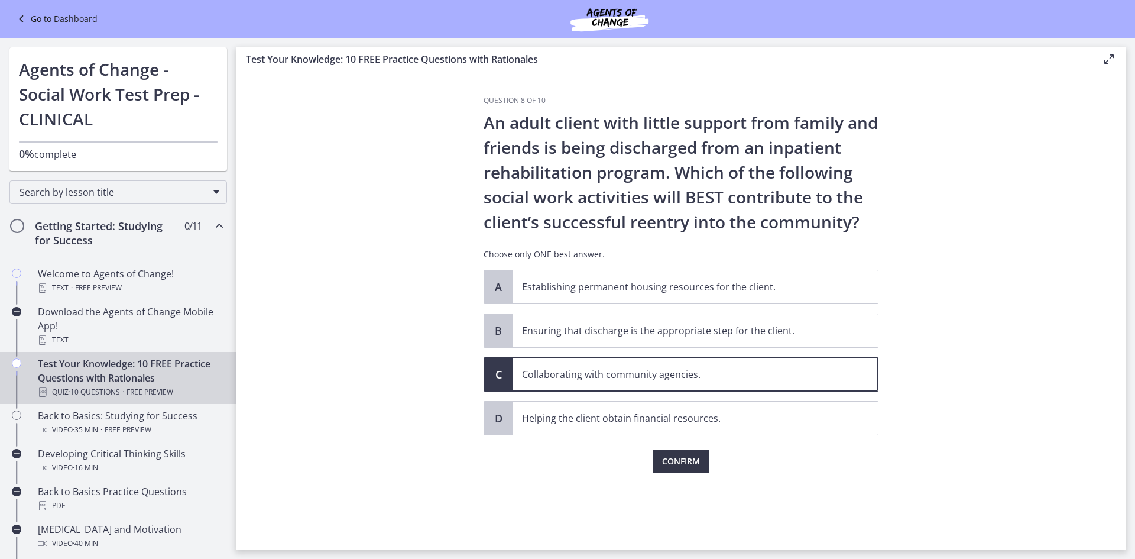
click at [690, 466] on span "Confirm" at bounding box center [681, 461] width 38 height 14
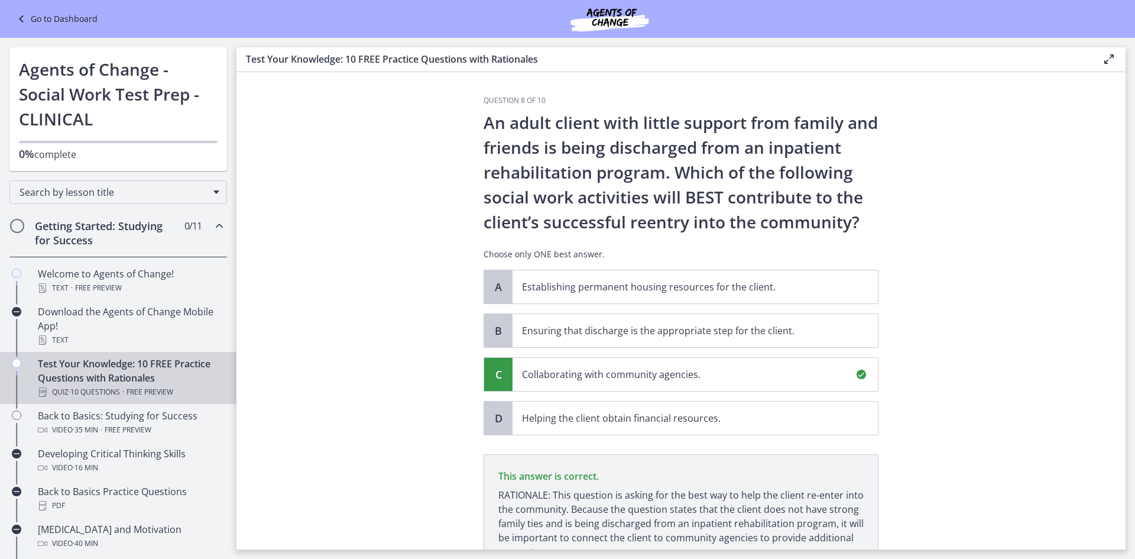
scroll to position [109, 0]
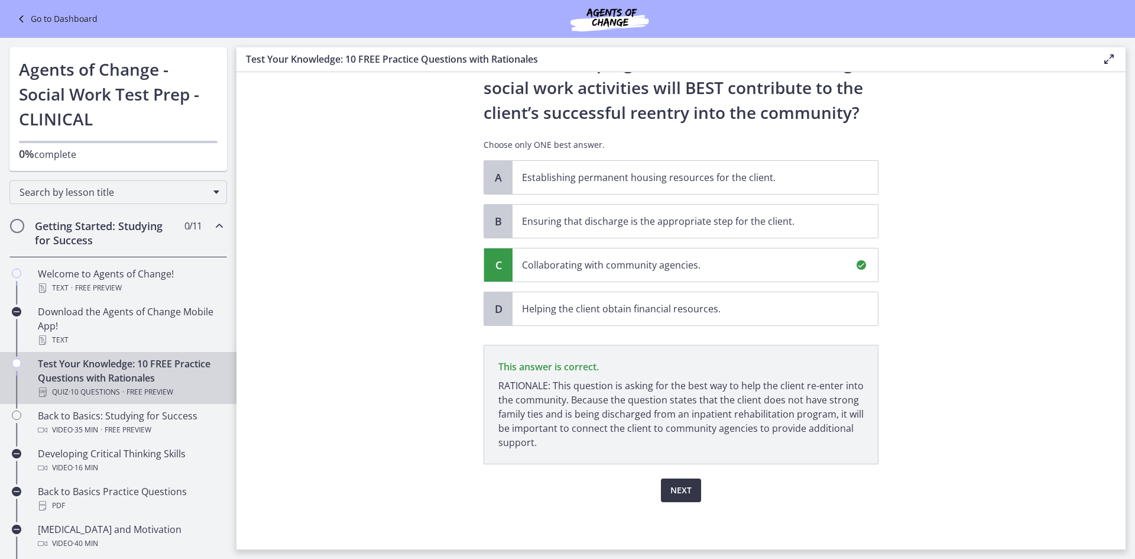
click at [681, 483] on button "Next" at bounding box center [681, 490] width 40 height 24
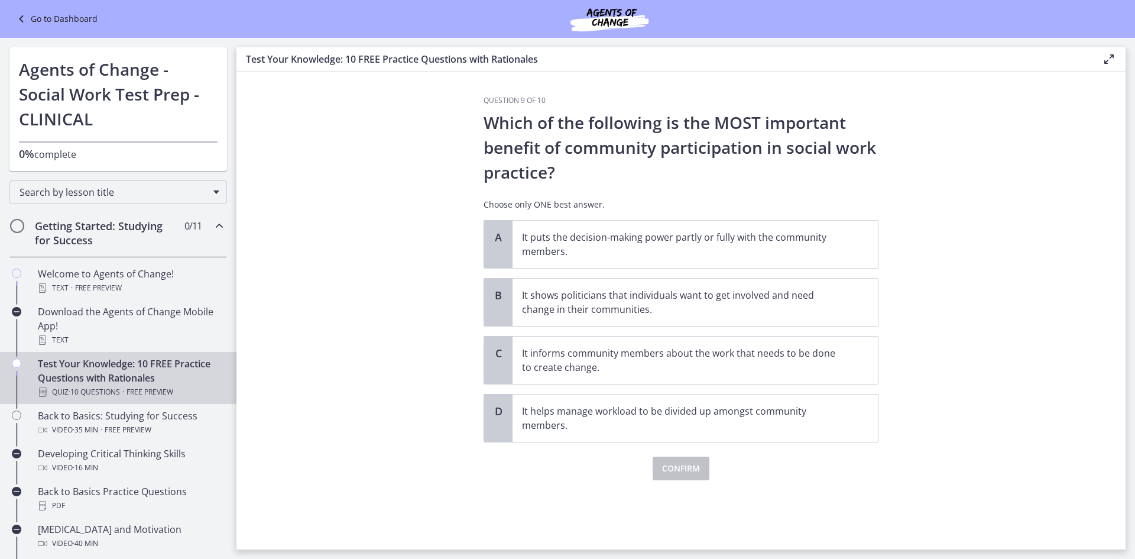
scroll to position [0, 0]
click at [688, 256] on p "It puts the decision-making power partly or fully with the community members." at bounding box center [683, 244] width 323 height 28
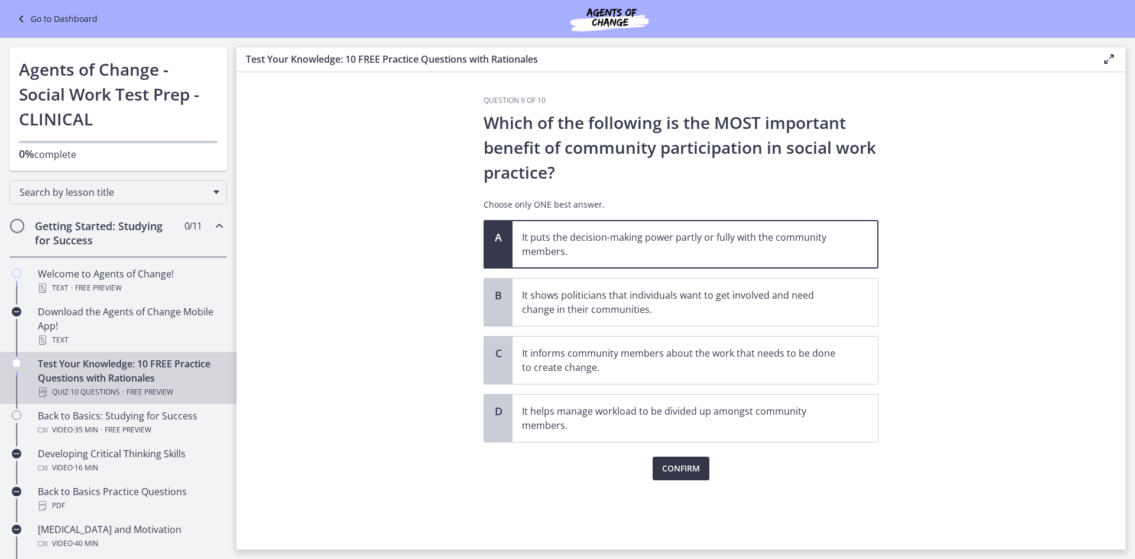
click at [665, 477] on button "Confirm" at bounding box center [681, 468] width 57 height 24
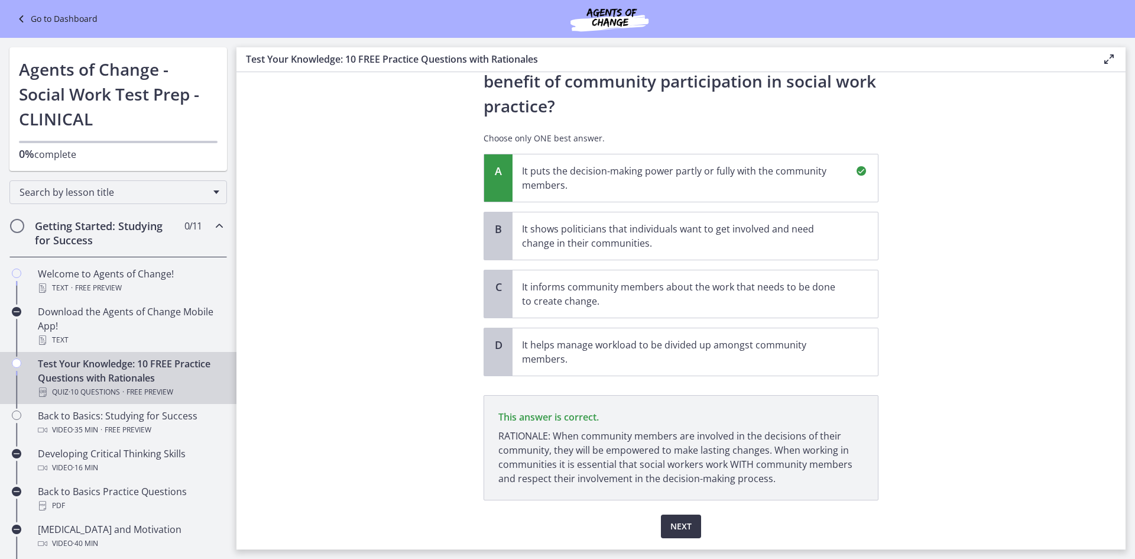
scroll to position [102, 0]
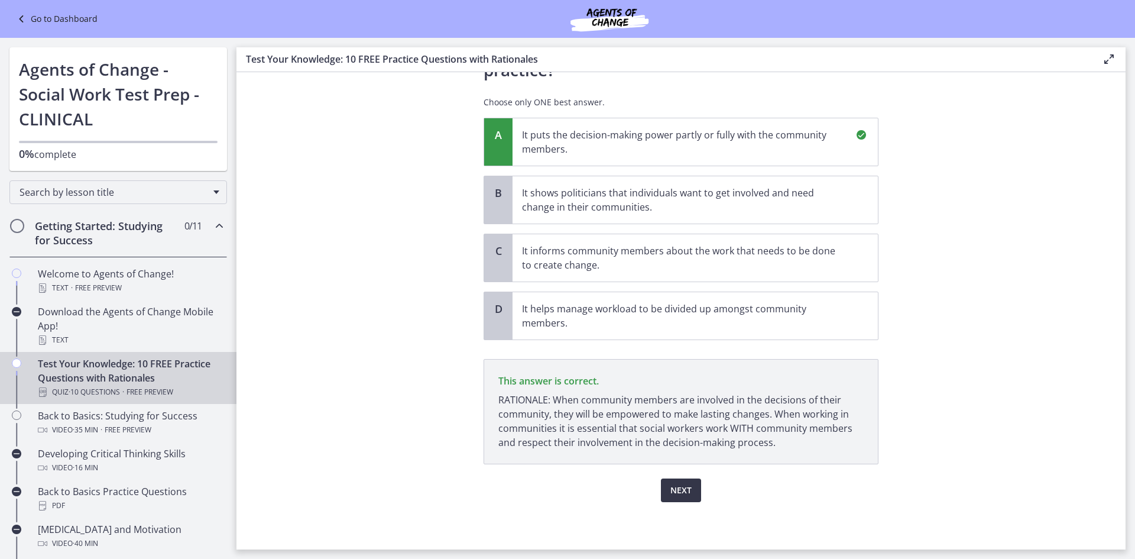
drag, startPoint x: 685, startPoint y: 504, endPoint x: 671, endPoint y: 484, distance: 24.3
click at [679, 447] on div "Question 9 of 10 Which of the following is the MOST important benefit of commun…" at bounding box center [681, 220] width 414 height 454
click at [671, 484] on span "Next" at bounding box center [681, 490] width 21 height 14
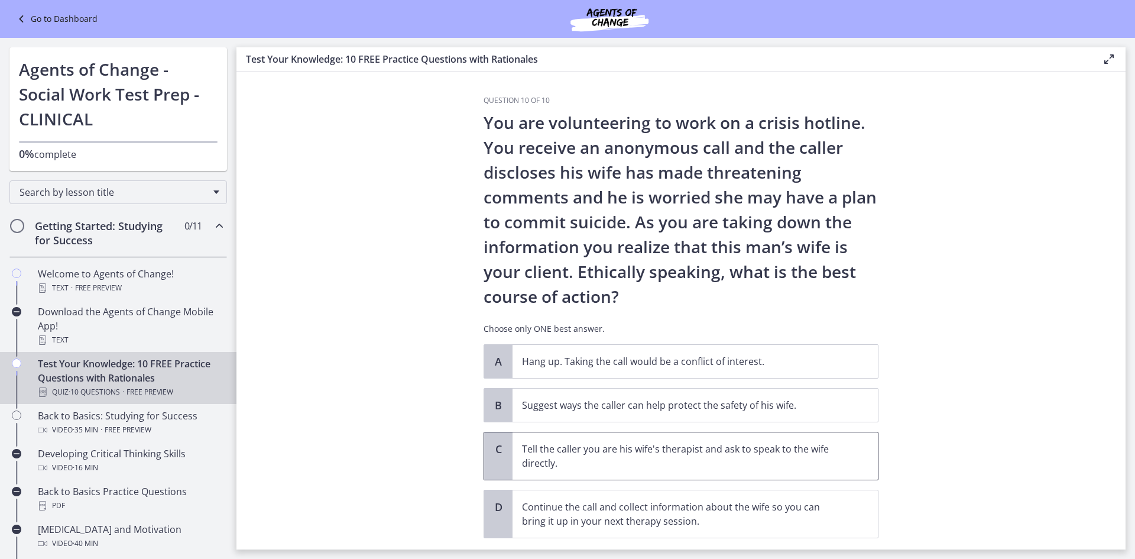
scroll to position [22, 0]
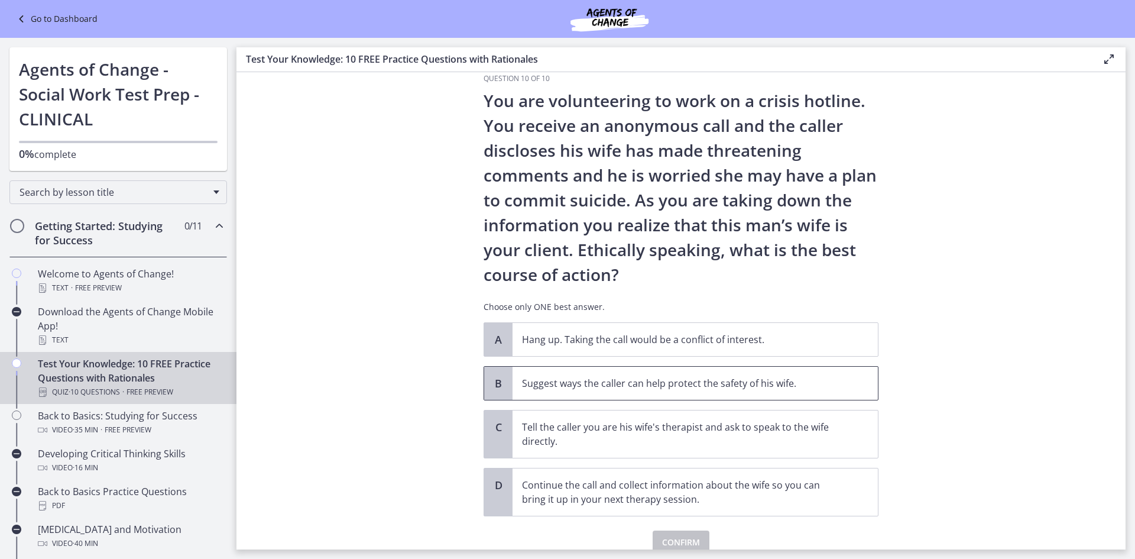
click at [723, 382] on p "Suggest ways the caller can help protect the safety of his wife." at bounding box center [683, 383] width 323 height 14
click at [672, 538] on span "Confirm" at bounding box center [681, 542] width 38 height 14
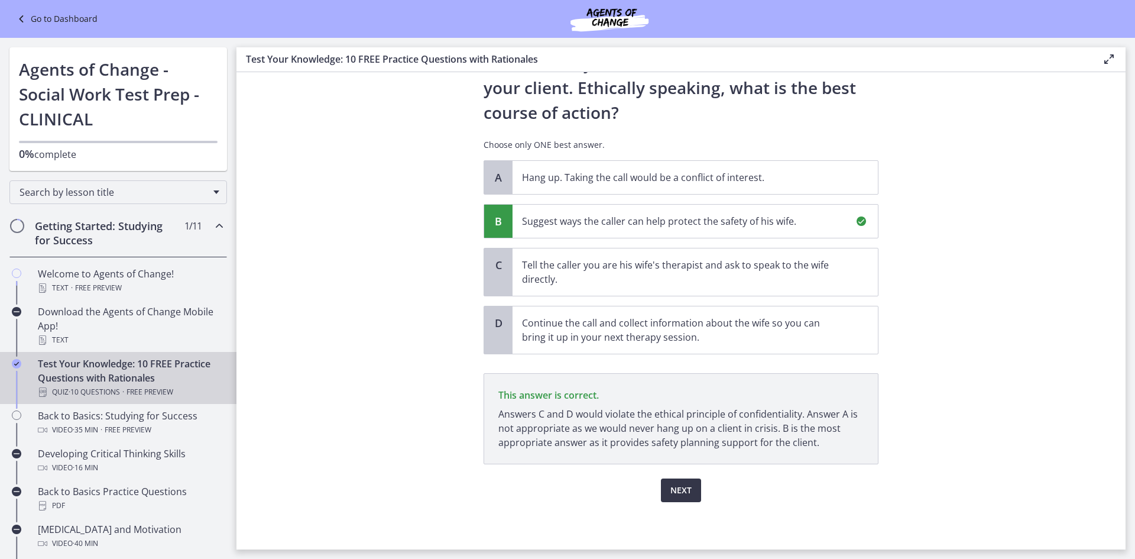
click at [671, 496] on span "Next" at bounding box center [681, 490] width 21 height 14
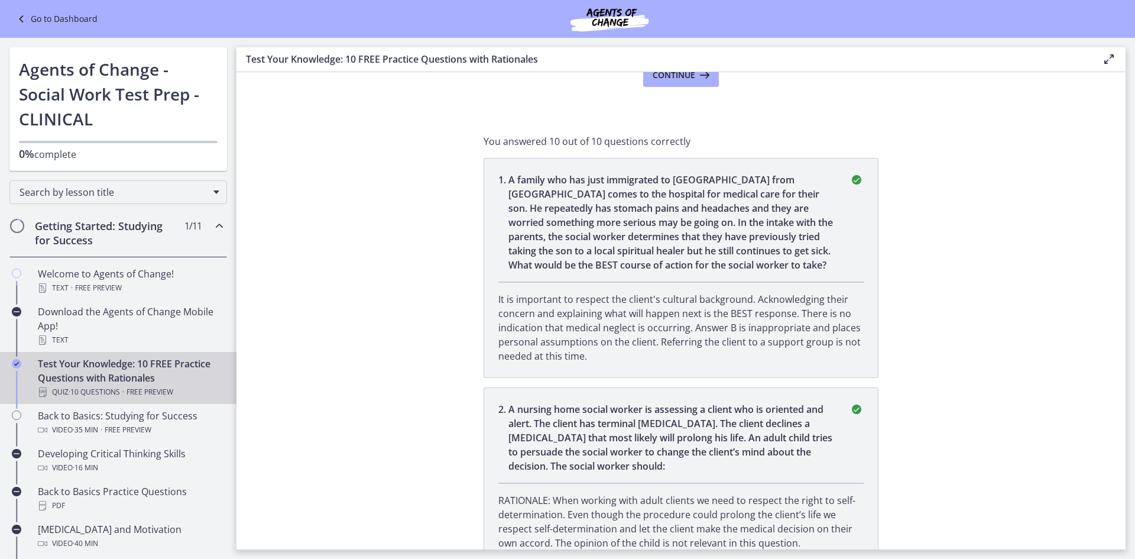
scroll to position [0, 0]
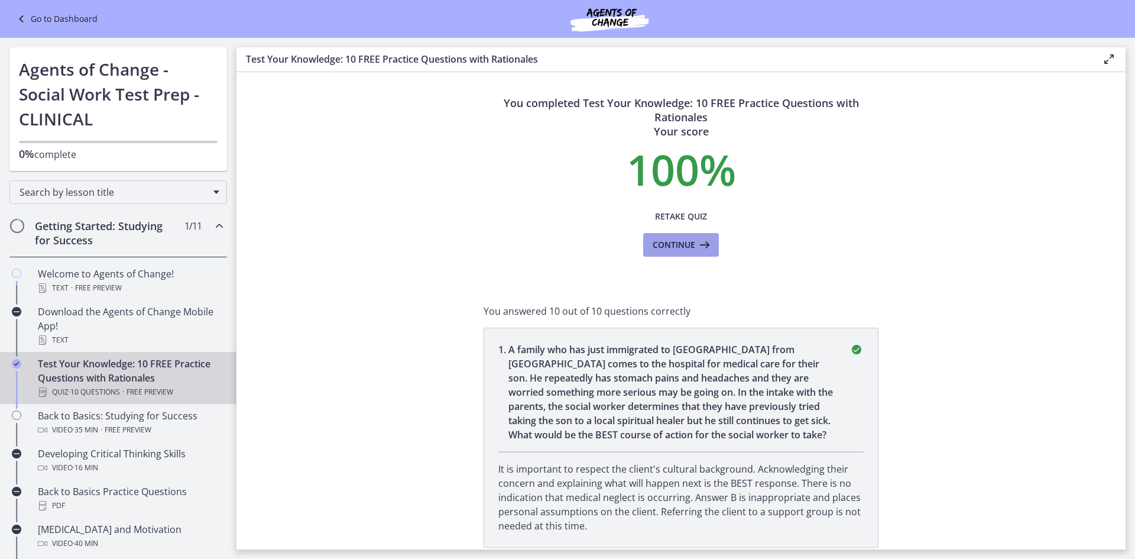
click at [678, 247] on span "Continue" at bounding box center [674, 245] width 43 height 14
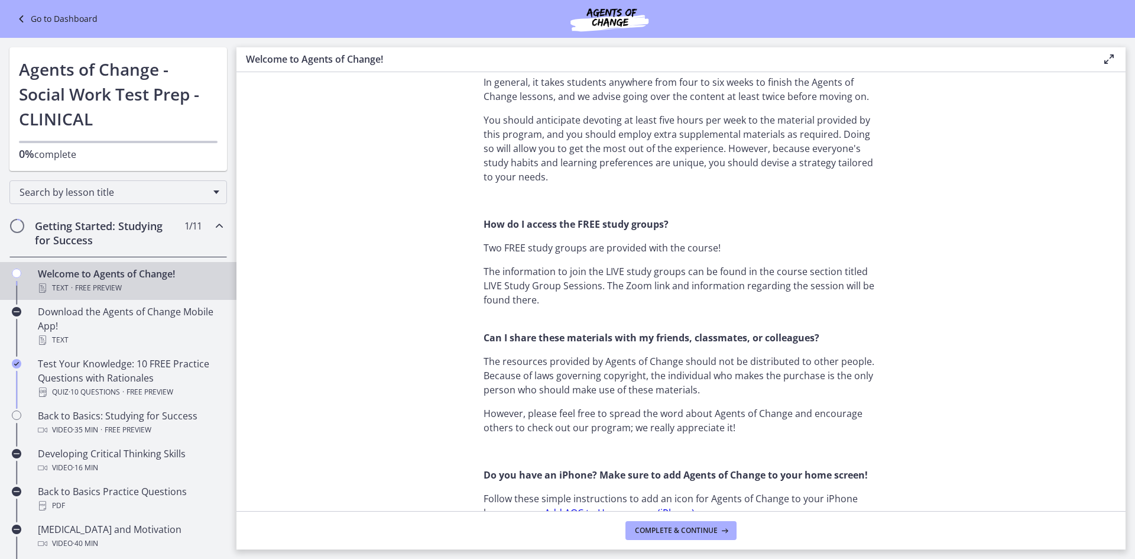
scroll to position [967, 0]
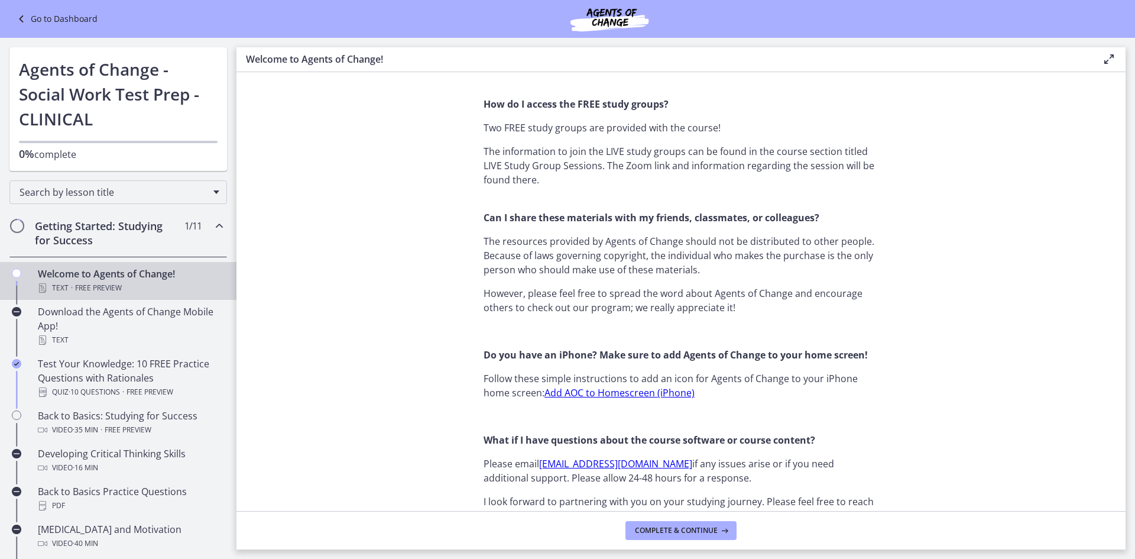
click at [14, 273] on icon "Chapters" at bounding box center [16, 272] width 9 height 9
click at [40, 415] on div "Back to Basics: Studying for Success Video · 35 min · Free preview" at bounding box center [130, 423] width 184 height 28
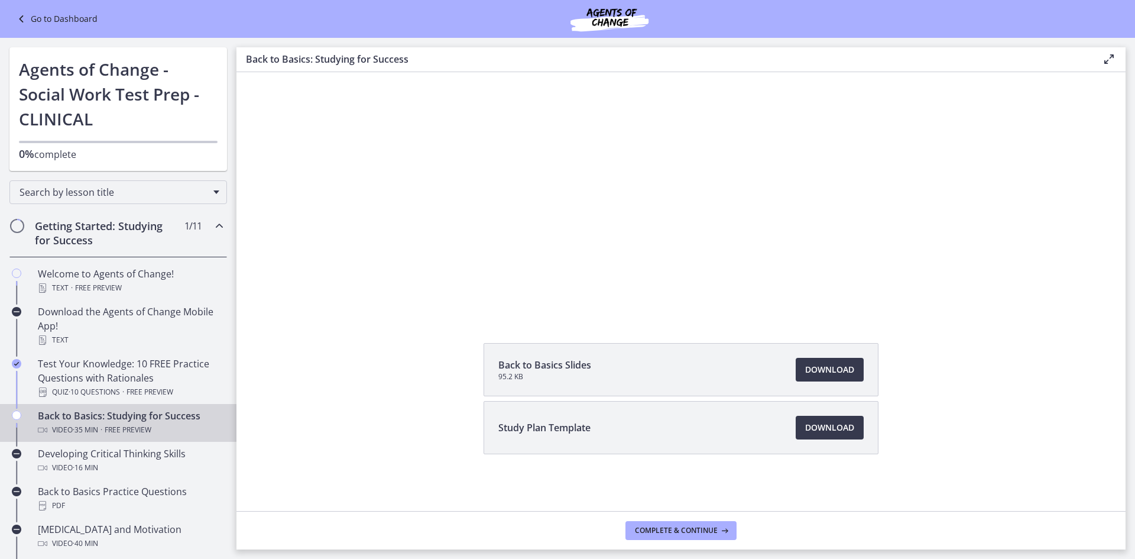
scroll to position [71, 0]
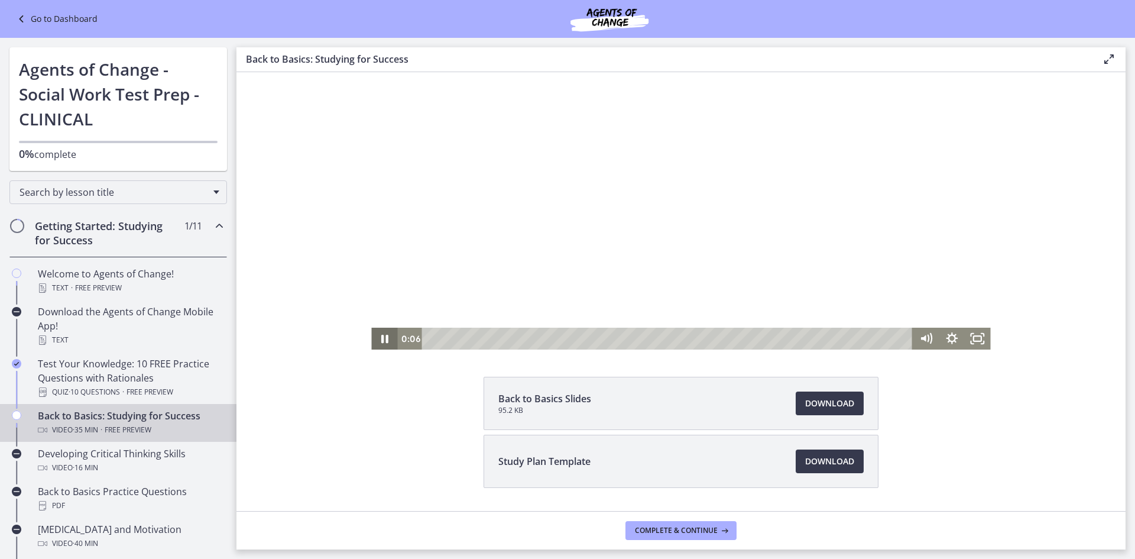
click at [381, 339] on icon "Pause" at bounding box center [384, 339] width 7 height 8
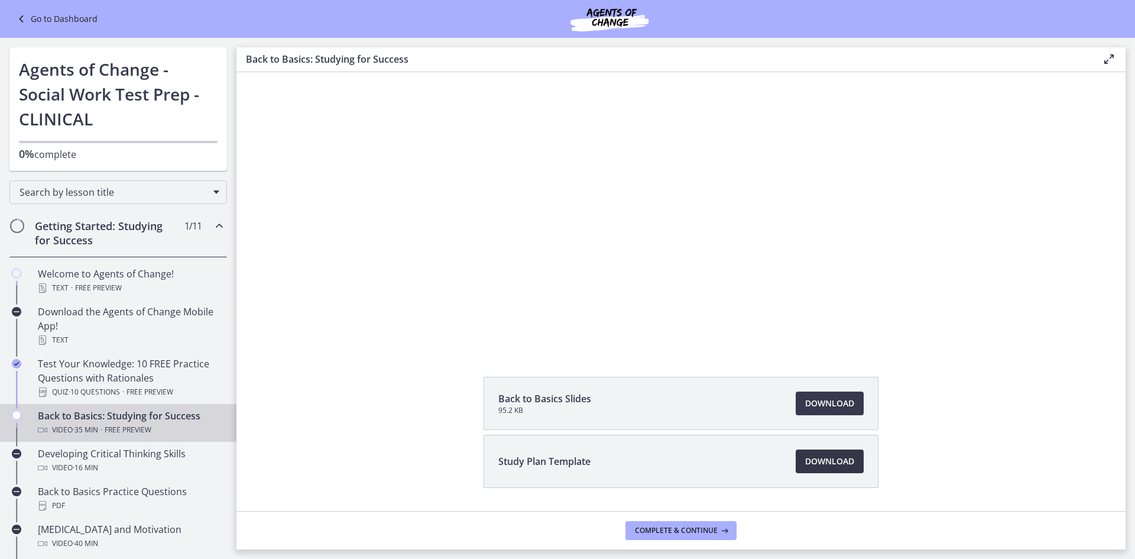
click at [830, 462] on span "Download Opens in a new window" at bounding box center [829, 461] width 49 height 14
click at [17, 418] on icon "Chapters" at bounding box center [16, 414] width 9 height 9
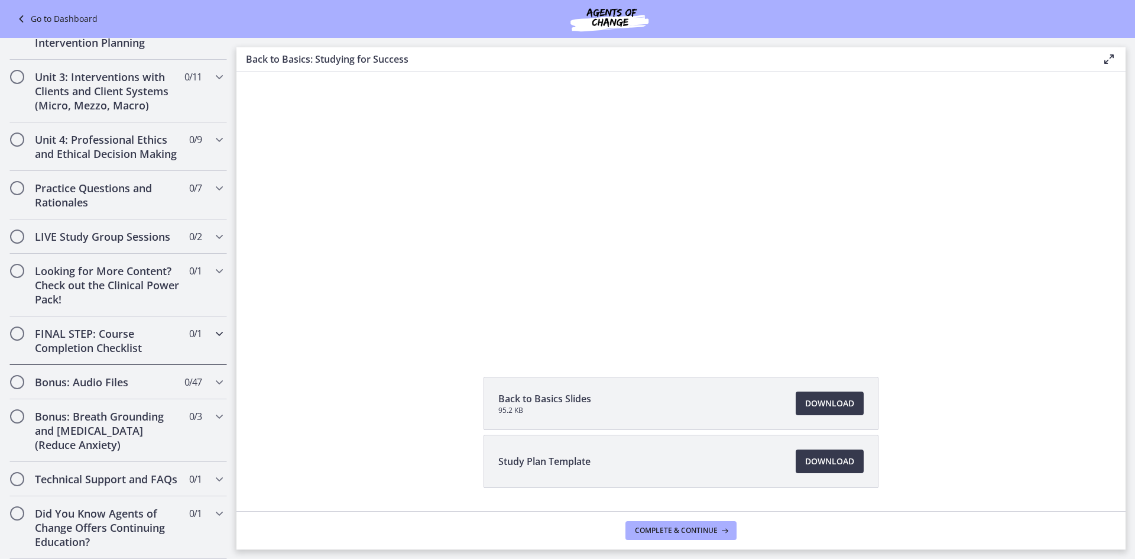
click at [138, 346] on div "FINAL STEP: Course Completion Checklist 0 / 1 Completed" at bounding box center [118, 340] width 218 height 48
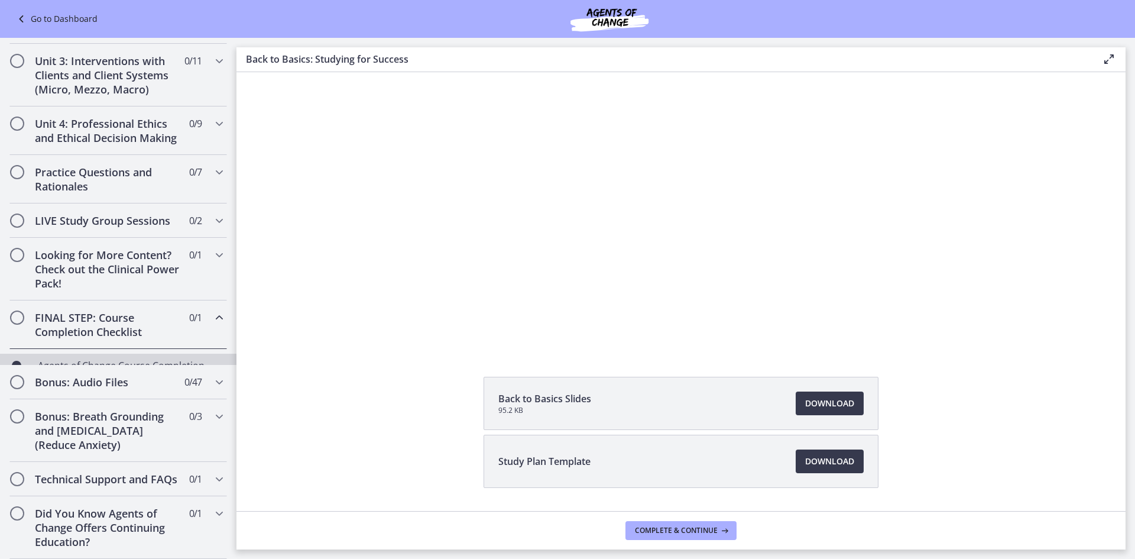
scroll to position [414, 0]
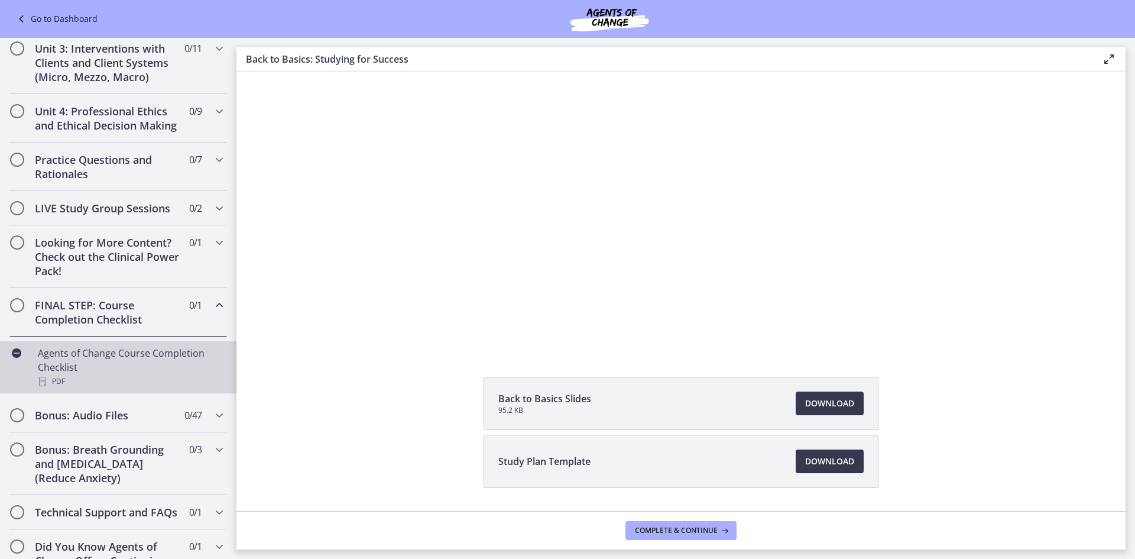
click at [148, 379] on div "Agents of Change Course Completion Checklist PDF" at bounding box center [130, 367] width 184 height 43
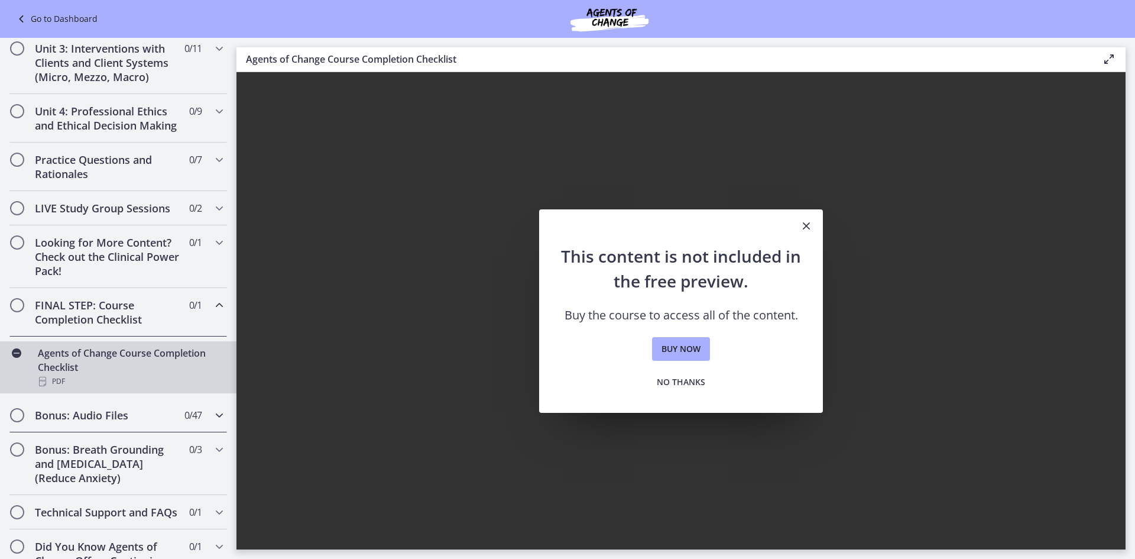
click at [132, 422] on h2 "Bonus: Audio Files" at bounding box center [107, 415] width 144 height 14
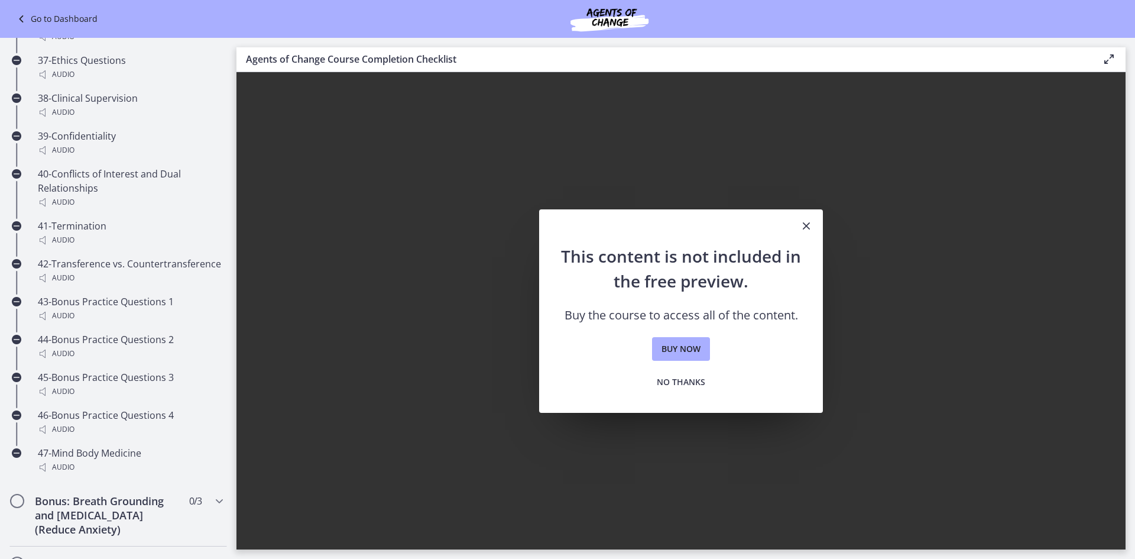
scroll to position [2273, 0]
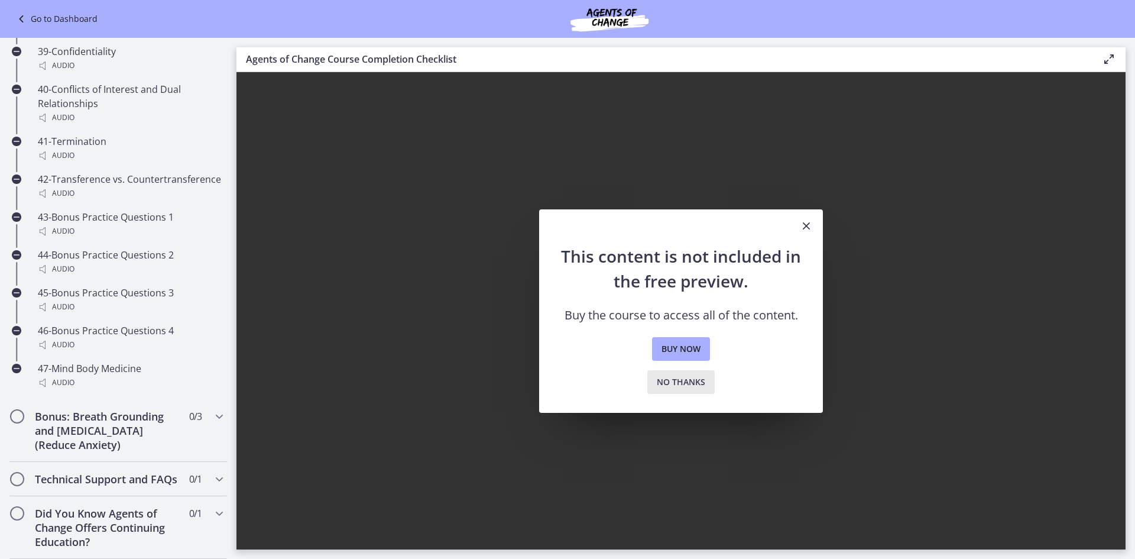
click at [697, 384] on span "No thanks" at bounding box center [681, 382] width 48 height 14
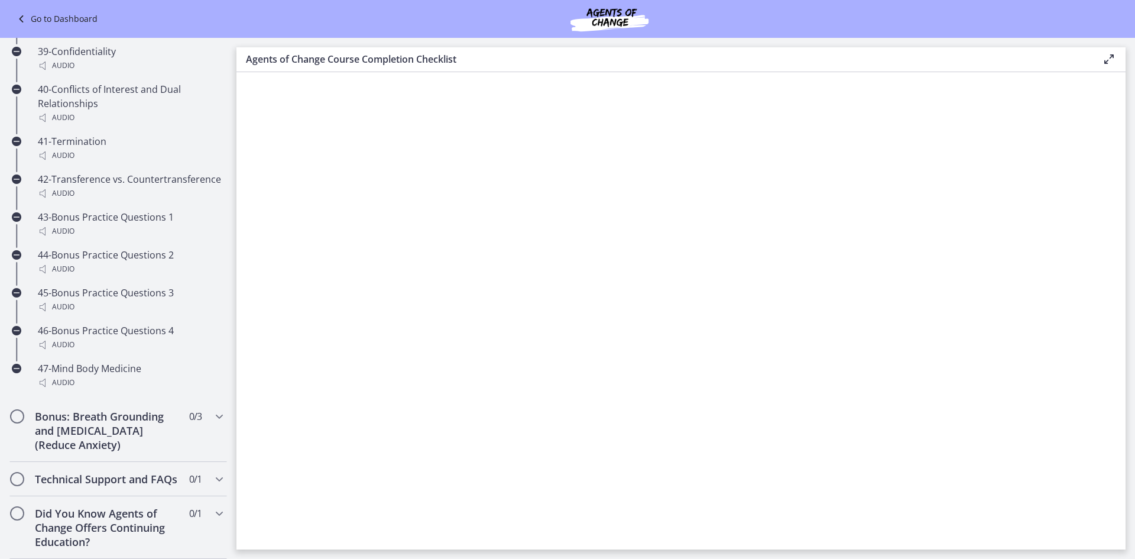
click at [18, 25] on icon at bounding box center [22, 19] width 17 height 14
click at [21, 20] on icon at bounding box center [22, 19] width 17 height 14
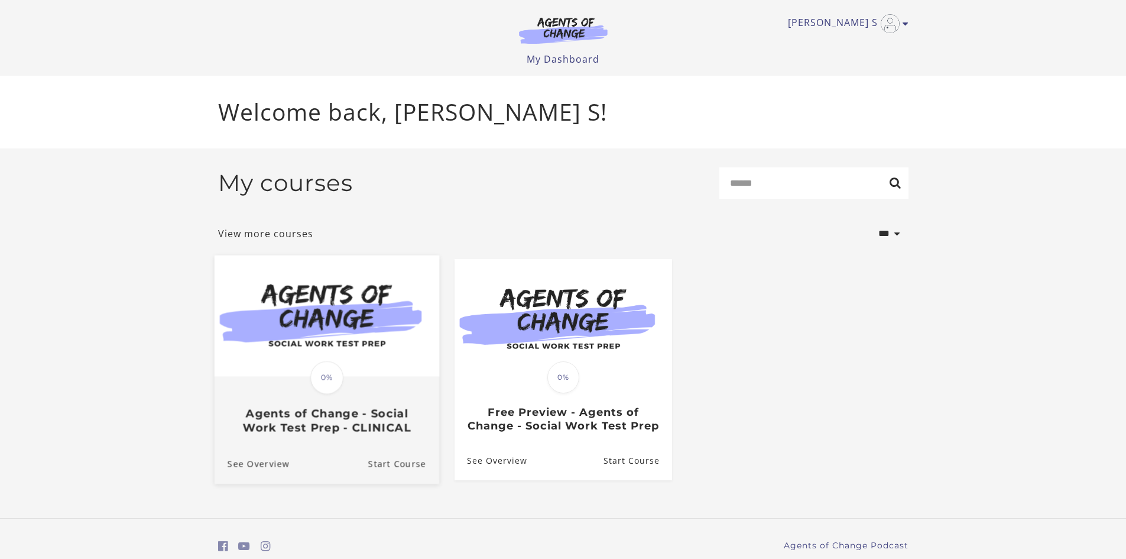
click at [320, 383] on span "0%" at bounding box center [326, 377] width 33 height 33
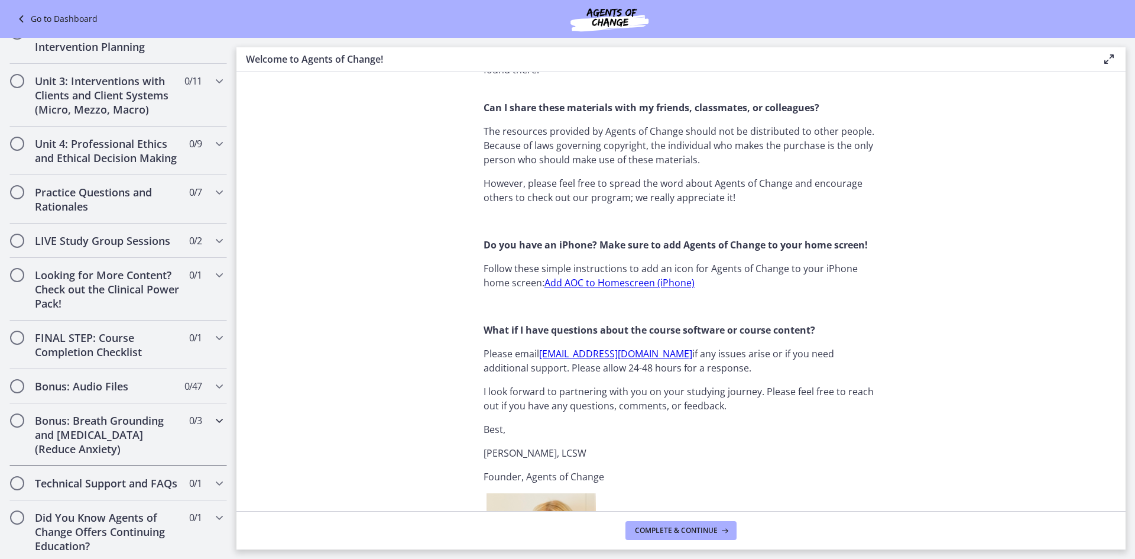
scroll to position [339, 0]
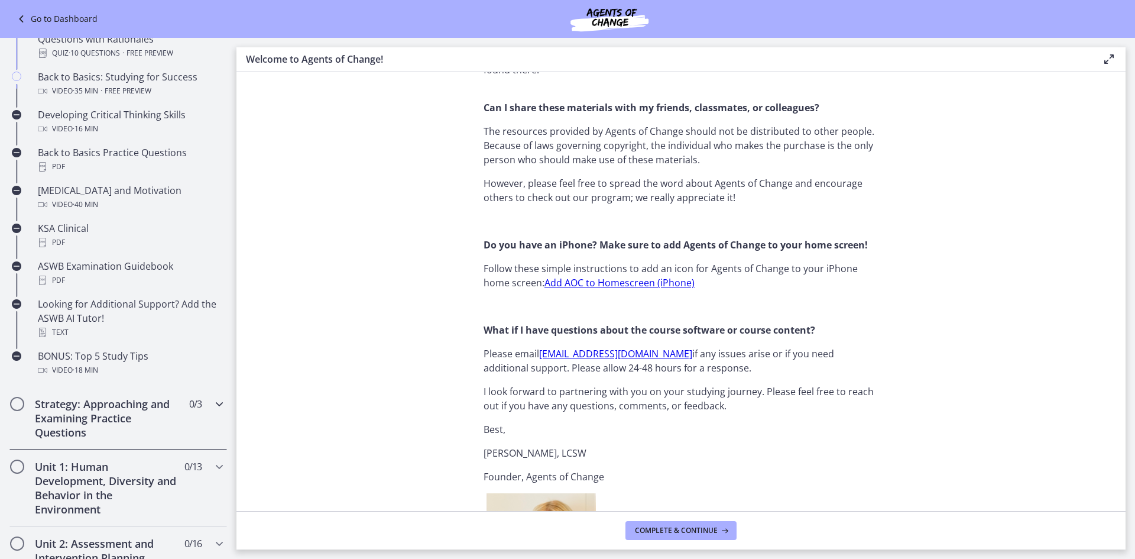
click at [101, 402] on h2 "Strategy: Approaching and Examining Practice Questions" at bounding box center [107, 418] width 144 height 43
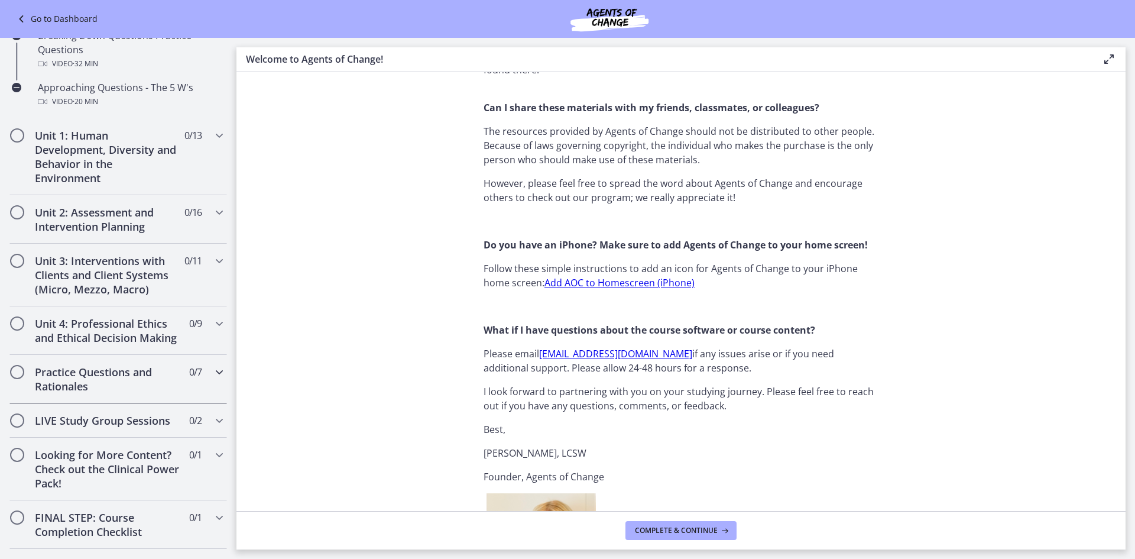
scroll to position [303, 0]
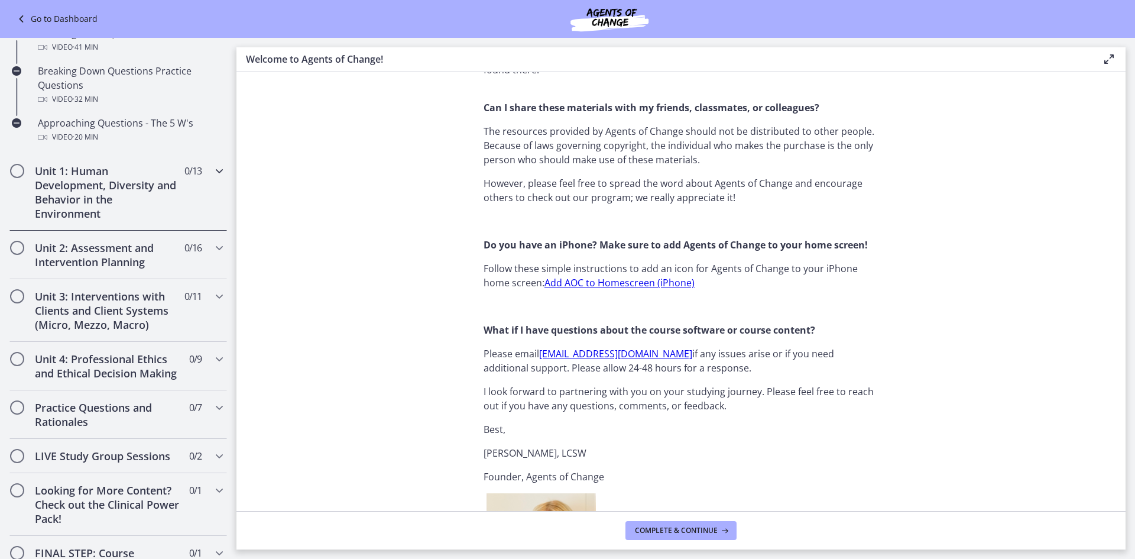
click at [51, 202] on h2 "Unit 1: Human Development, Diversity and Behavior in the Environment" at bounding box center [107, 192] width 144 height 57
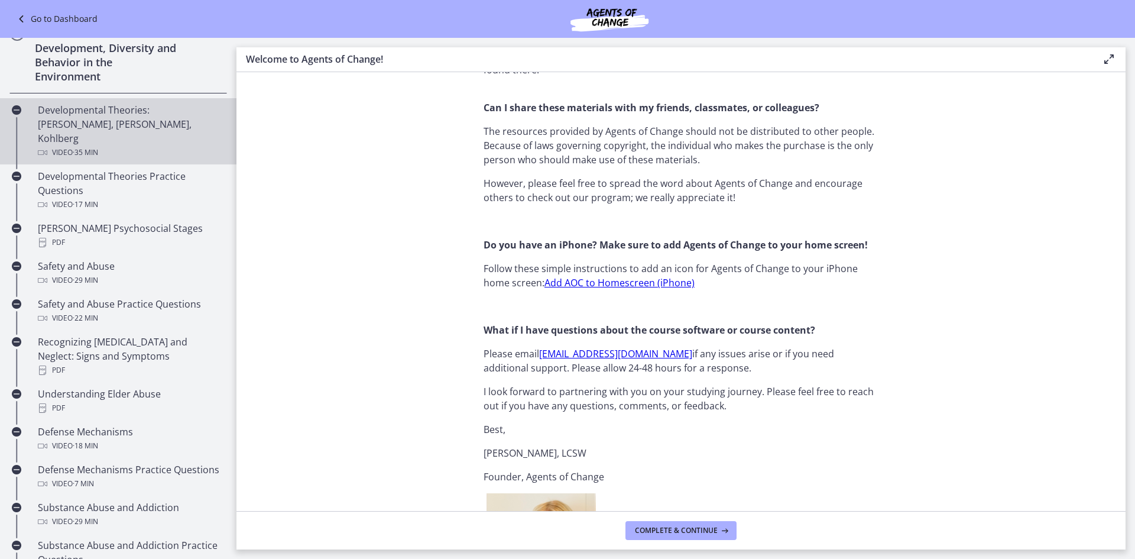
click at [51, 128] on div "Developmental Theories: Erikson, Piaget, Kohlberg Video · 35 min" at bounding box center [130, 131] width 184 height 57
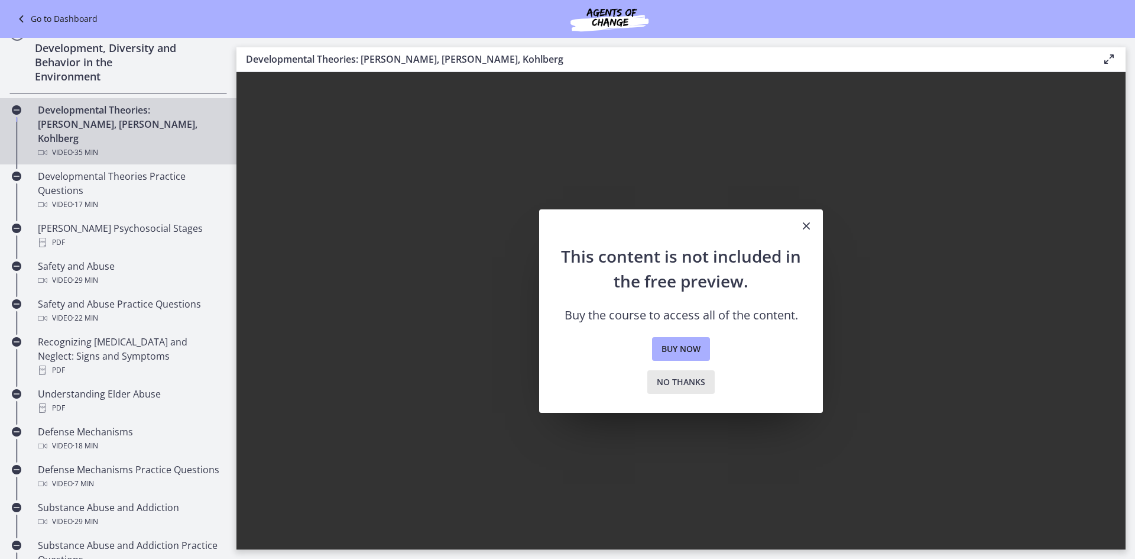
click at [667, 384] on span "No thanks" at bounding box center [681, 382] width 48 height 14
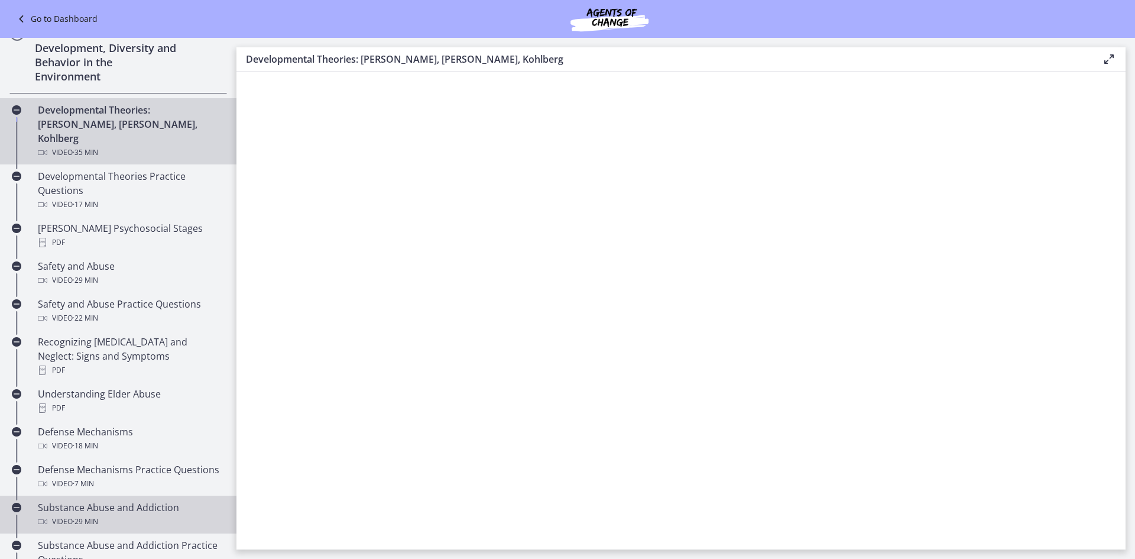
scroll to position [654, 0]
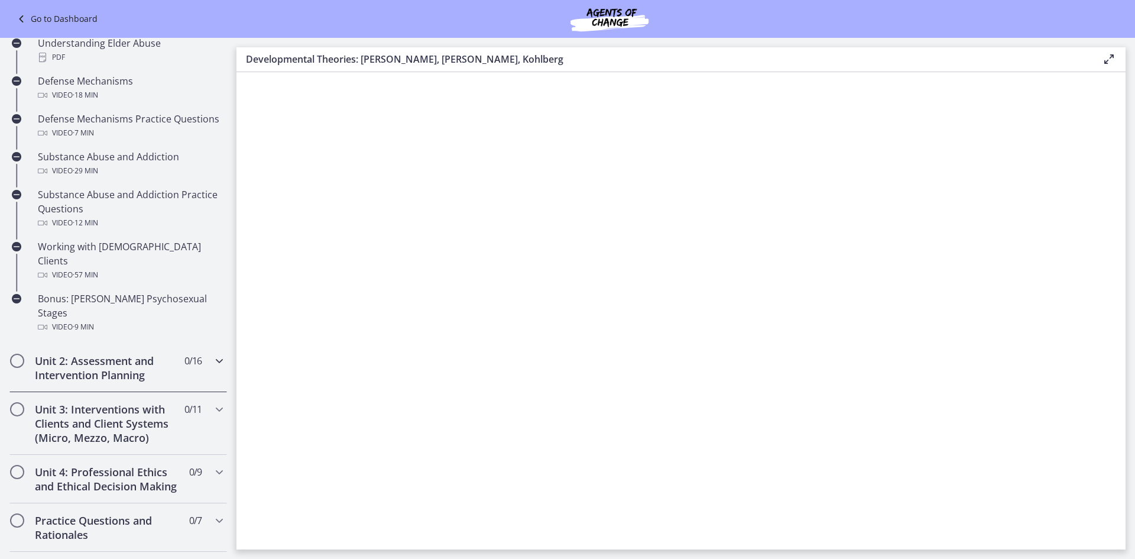
click at [66, 354] on h2 "Unit 2: Assessment and Intervention Planning" at bounding box center [107, 368] width 144 height 28
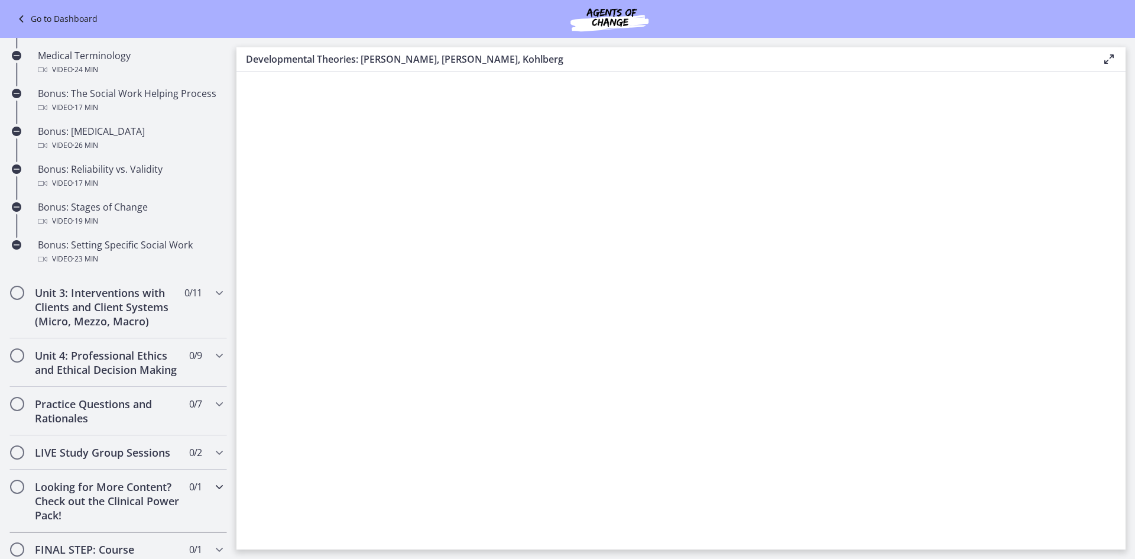
scroll to position [1123, 0]
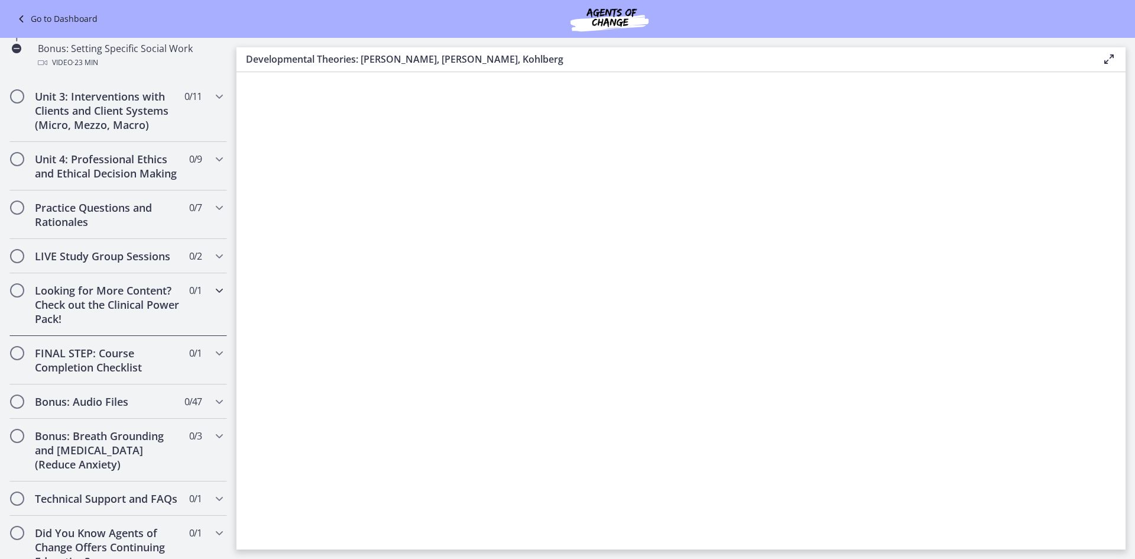
click at [50, 305] on div "Looking for More Content? Check out the Clinical Power Pack! 0 / 1 Completed" at bounding box center [118, 304] width 218 height 63
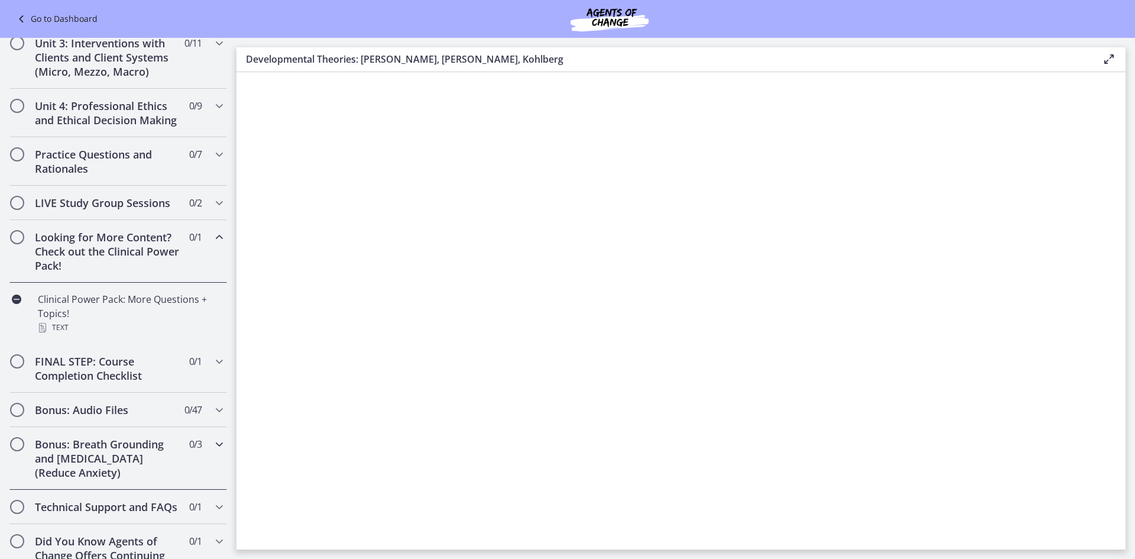
scroll to position [475, 0]
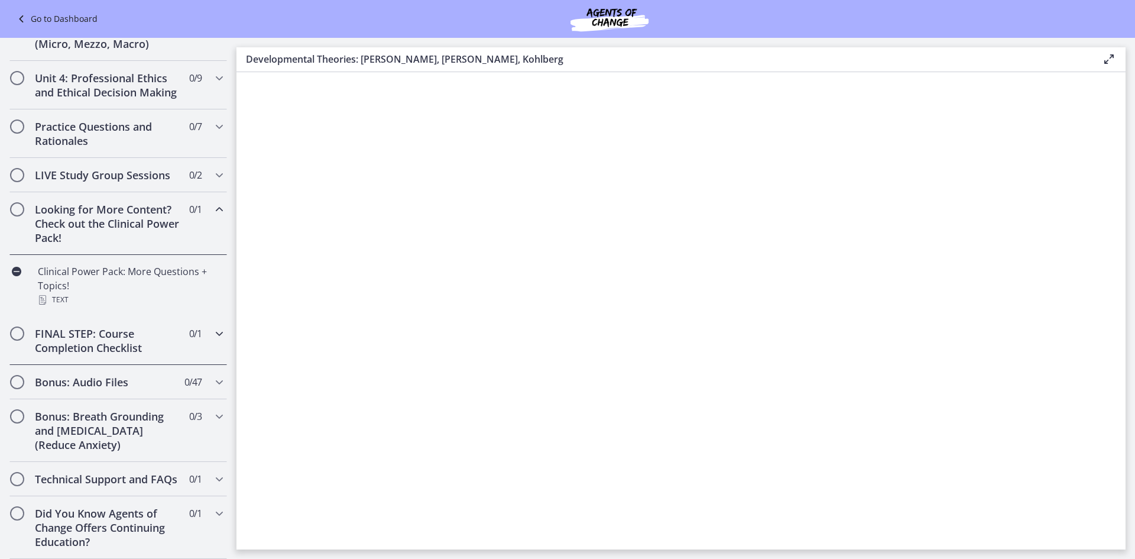
click at [60, 342] on div "FINAL STEP: Course Completion Checklist 0 / 1 Completed" at bounding box center [118, 340] width 218 height 48
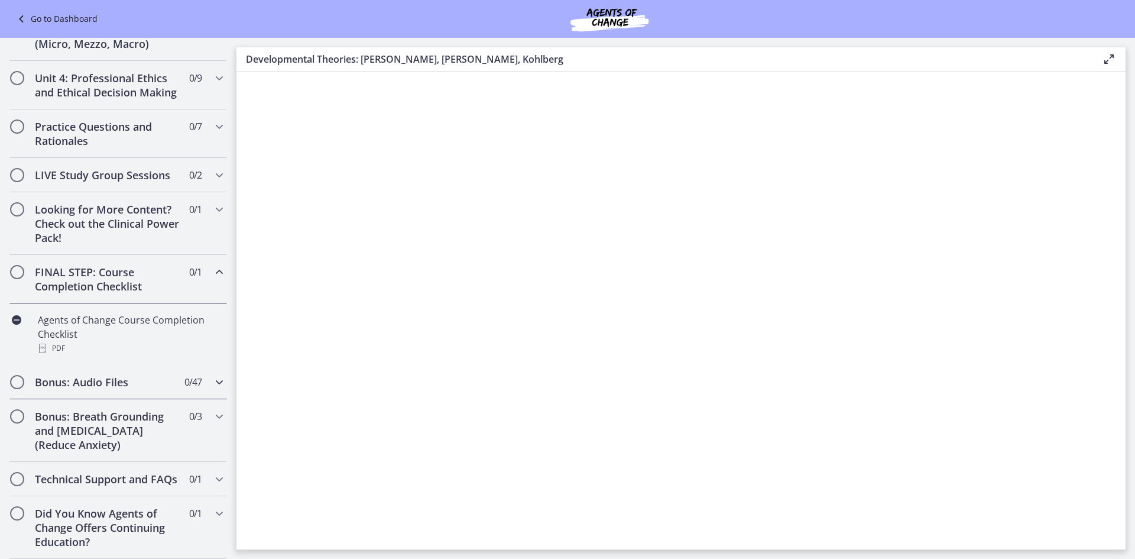
click at [73, 375] on h2 "Bonus: Audio Files" at bounding box center [107, 382] width 144 height 14
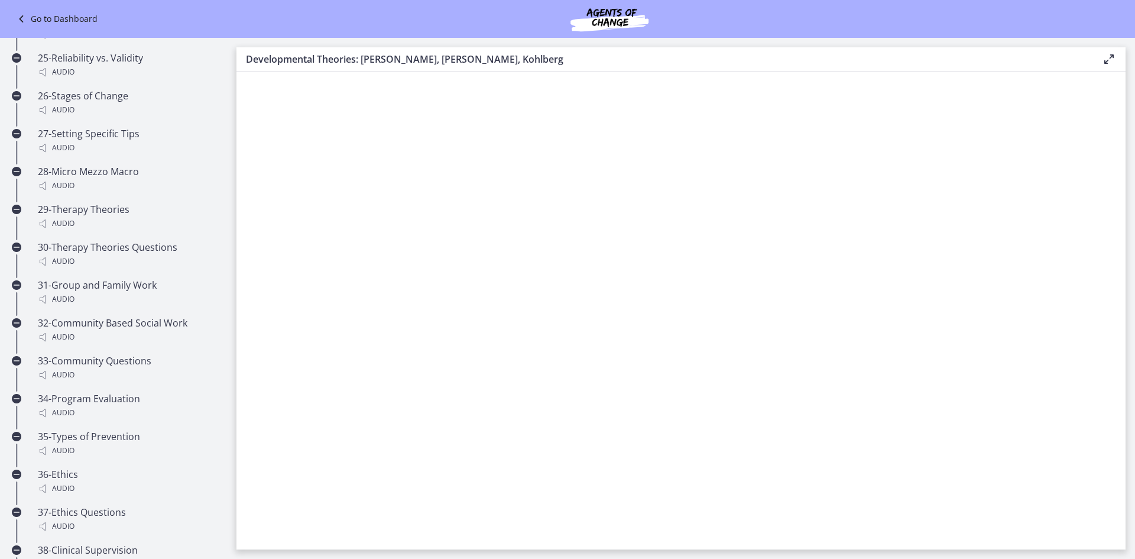
scroll to position [2273, 0]
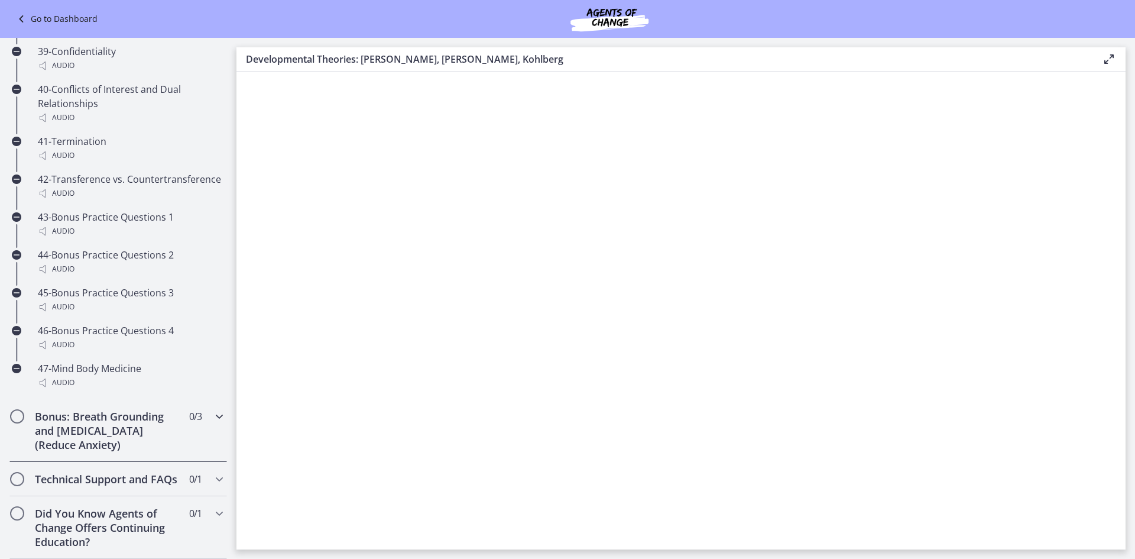
click at [60, 409] on h2 "Bonus: Breath Grounding and Guided Imagery (Reduce Anxiety)" at bounding box center [107, 430] width 144 height 43
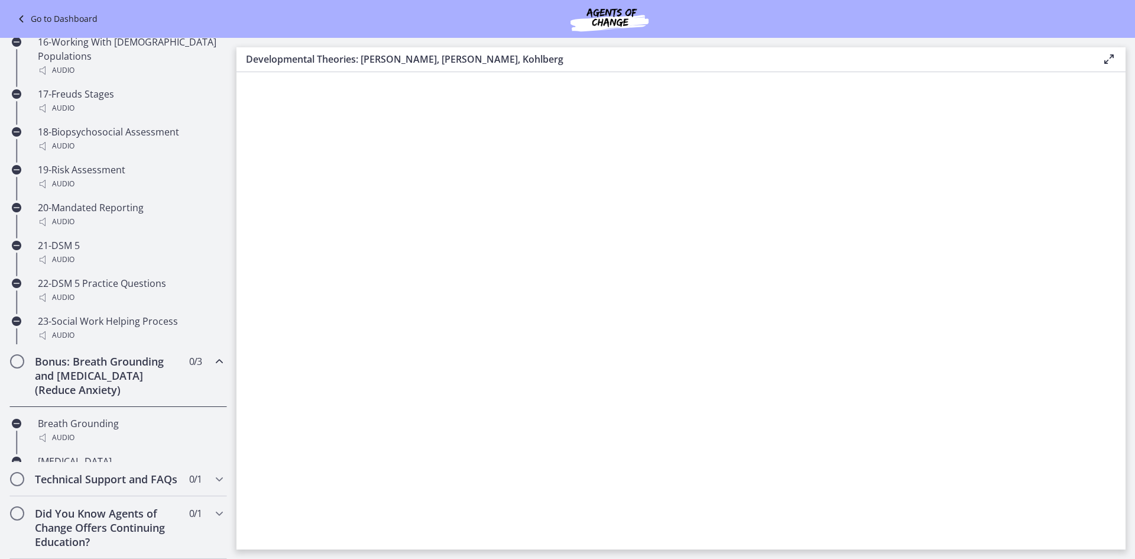
scroll to position [537, 0]
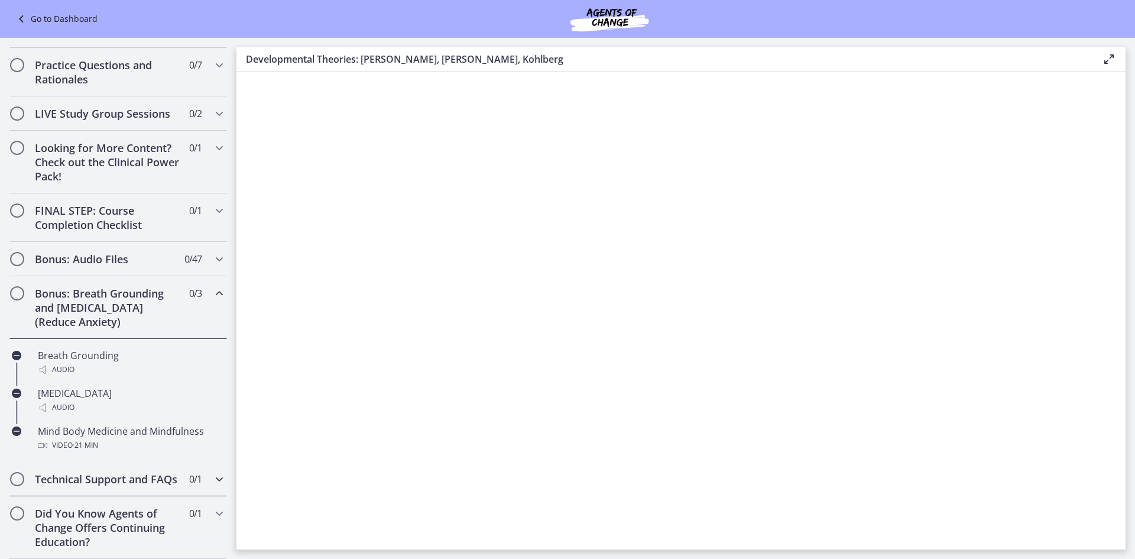
click at [50, 472] on h2 "Technical Support and FAQs" at bounding box center [107, 479] width 144 height 14
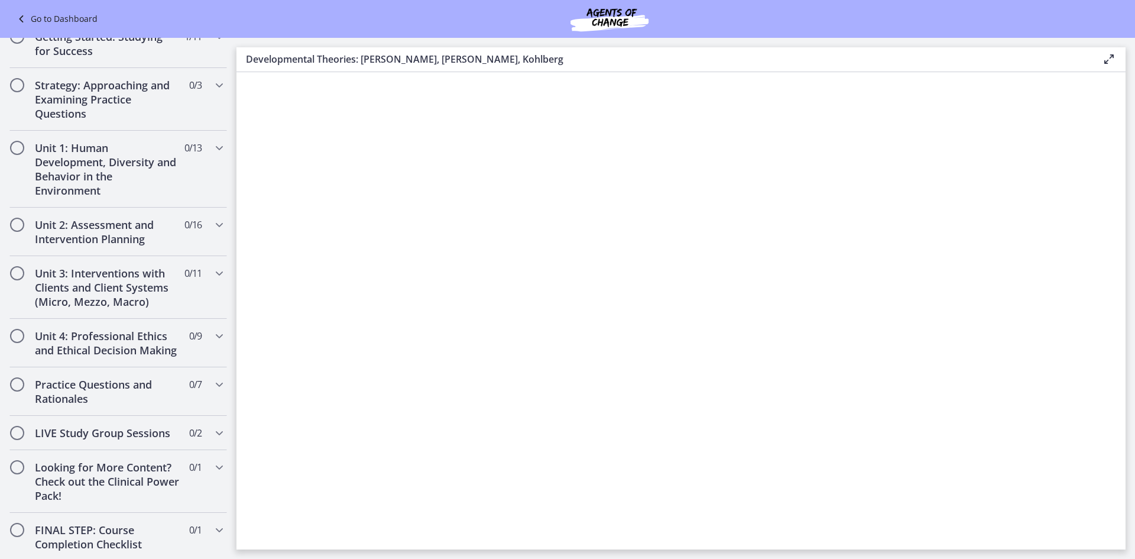
scroll to position [461, 0]
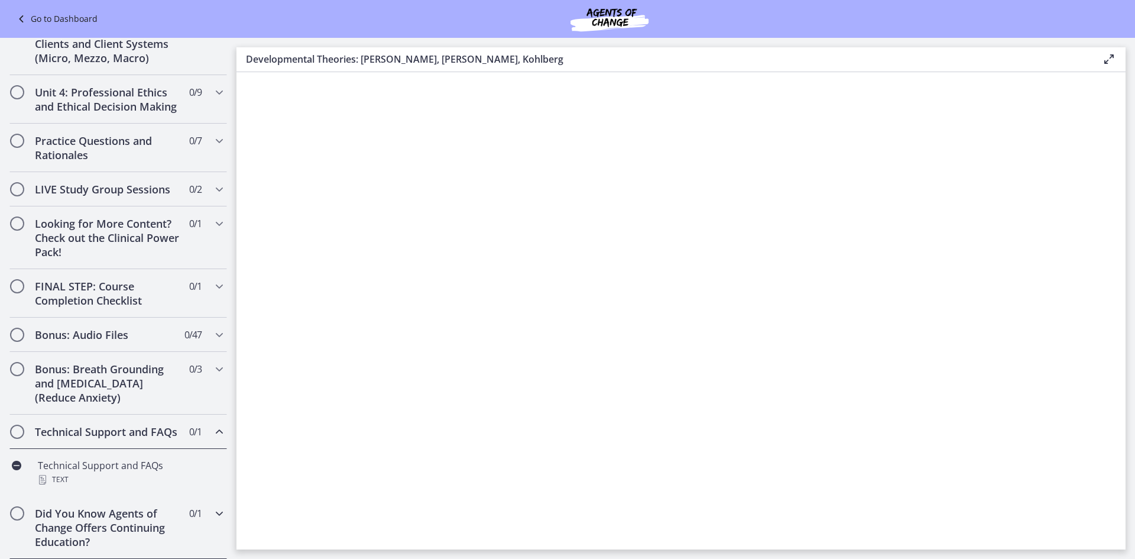
click at [122, 520] on h2 "Did You Know Agents of Change Offers Continuing Education?" at bounding box center [107, 527] width 144 height 43
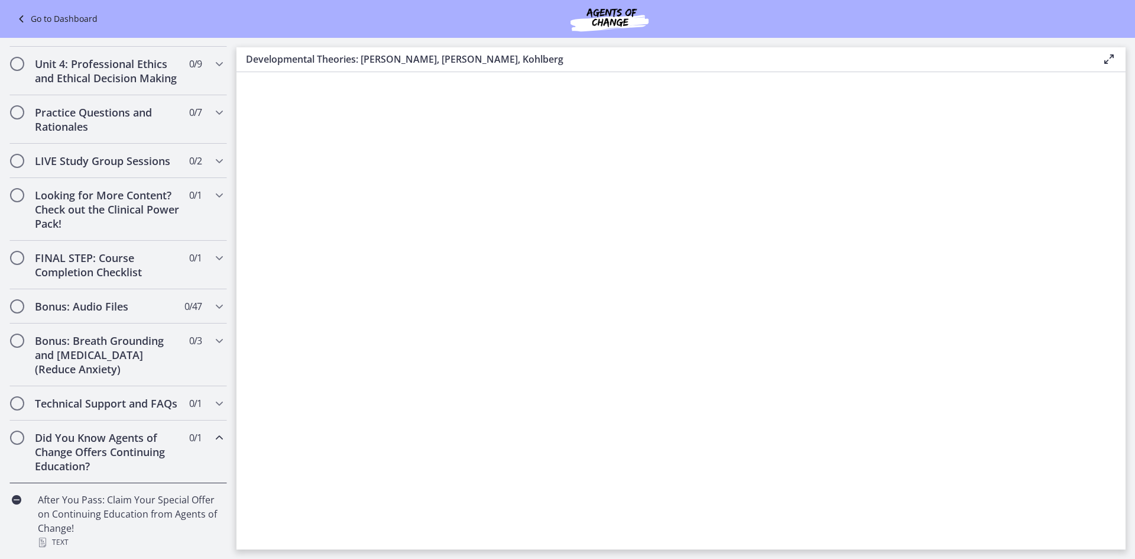
scroll to position [28, 0]
